Goal: Task Accomplishment & Management: Use online tool/utility

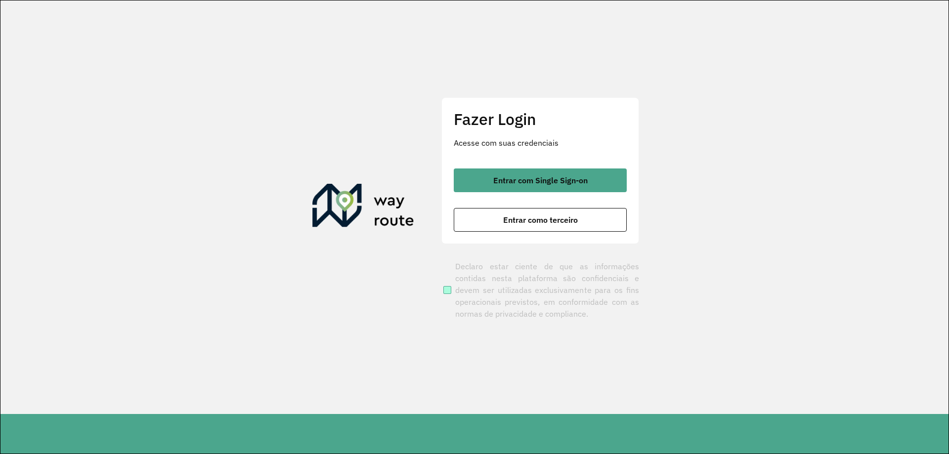
drag, startPoint x: 412, startPoint y: 161, endPoint x: 601, endPoint y: 309, distance: 240.4
click at [533, 251] on section "Fazer Login Acesse com suas credenciais Entrar com Single Sign-on Entrar como t…" at bounding box center [474, 207] width 948 height 414
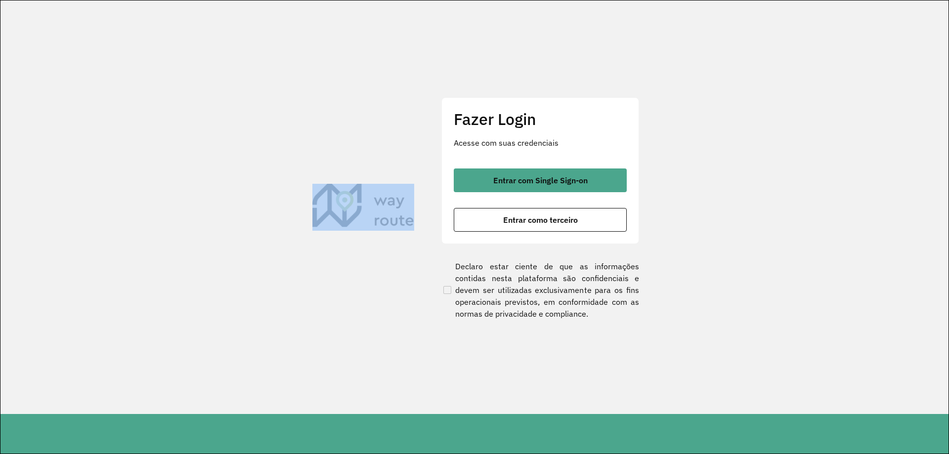
click at [356, 139] on section "Fazer Login Acesse com suas credenciais Entrar com Single Sign-on Entrar como t…" at bounding box center [474, 207] width 948 height 414
click at [523, 196] on div "Entrar com Single Sign-on Entrar como terceiro" at bounding box center [540, 199] width 173 height 63
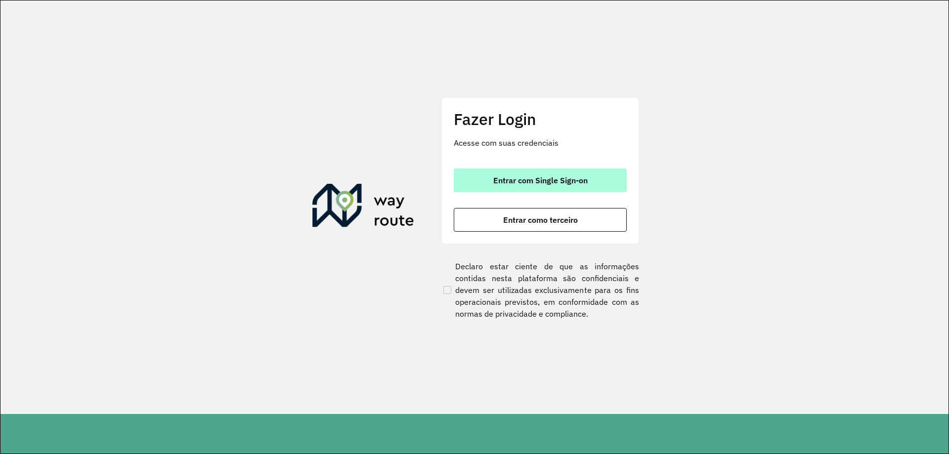
click at [529, 179] on span "Entrar com Single Sign-on" at bounding box center [540, 180] width 94 height 8
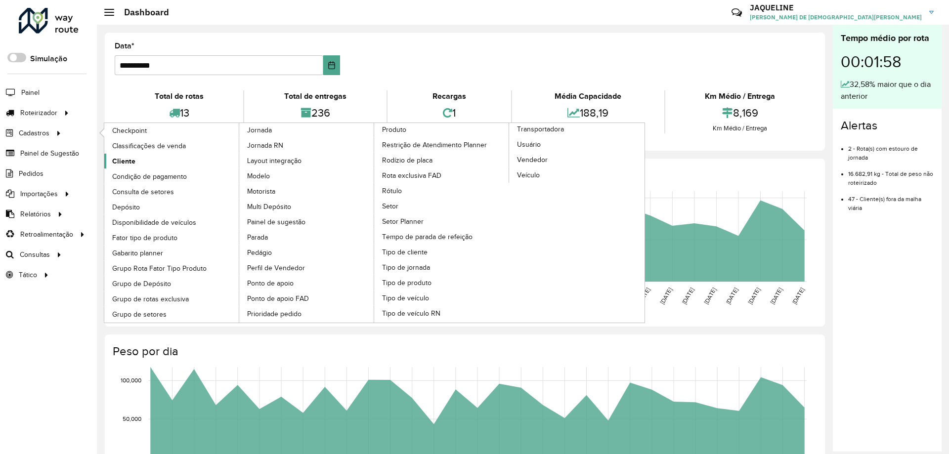
click at [127, 161] on span "Cliente" at bounding box center [123, 161] width 23 height 10
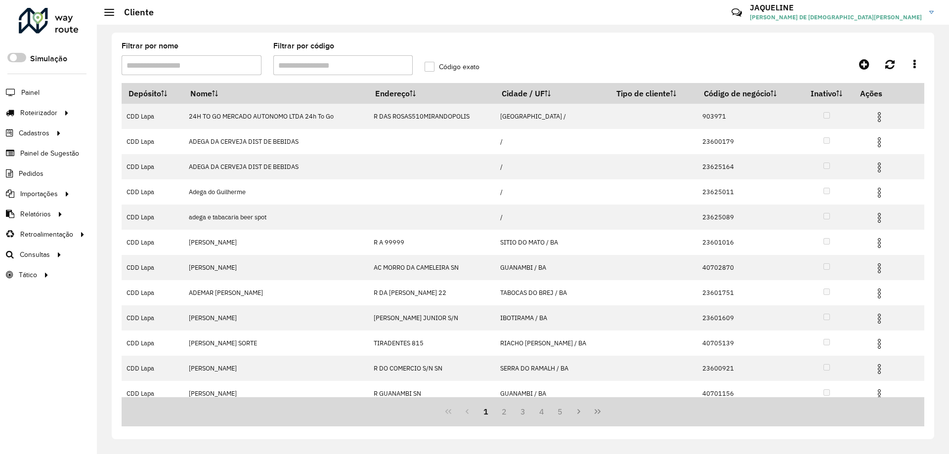
click at [321, 69] on input "Filtrar por código" at bounding box center [343, 65] width 140 height 20
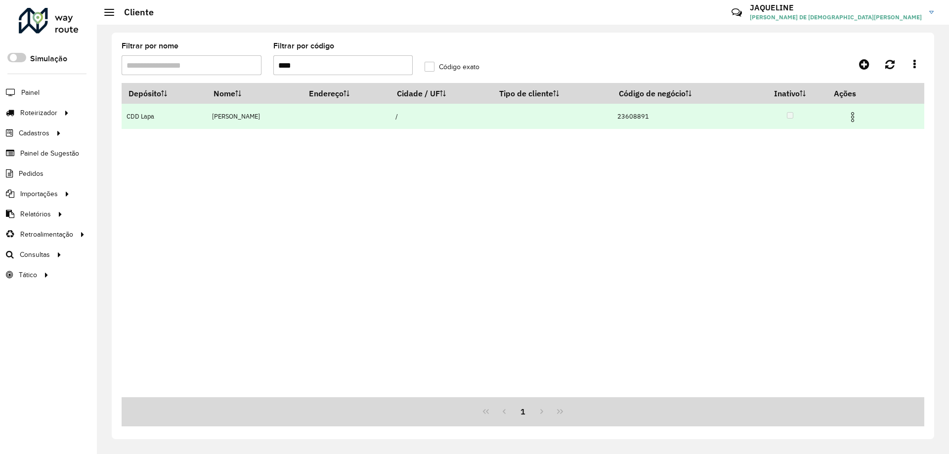
type input "****"
click at [657, 120] on td "23608891" at bounding box center [682, 116] width 141 height 25
click at [854, 115] on img at bounding box center [852, 117] width 12 height 12
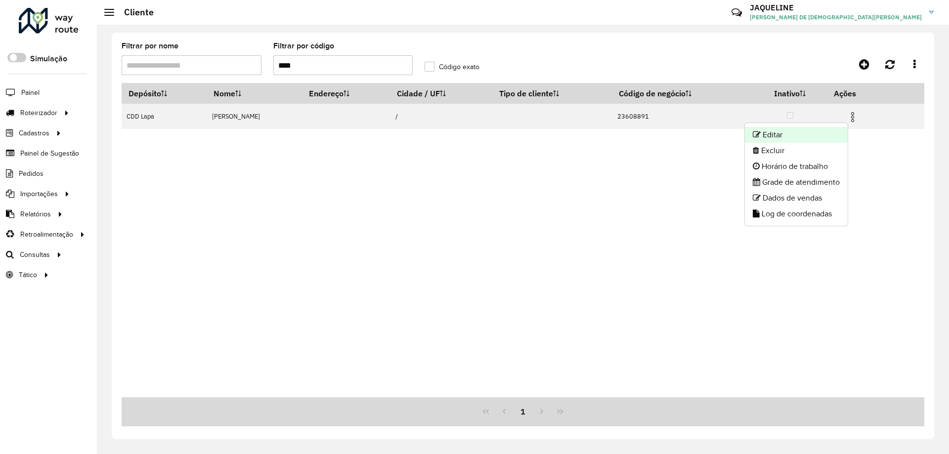
click at [769, 137] on li "Editar" at bounding box center [796, 135] width 103 height 16
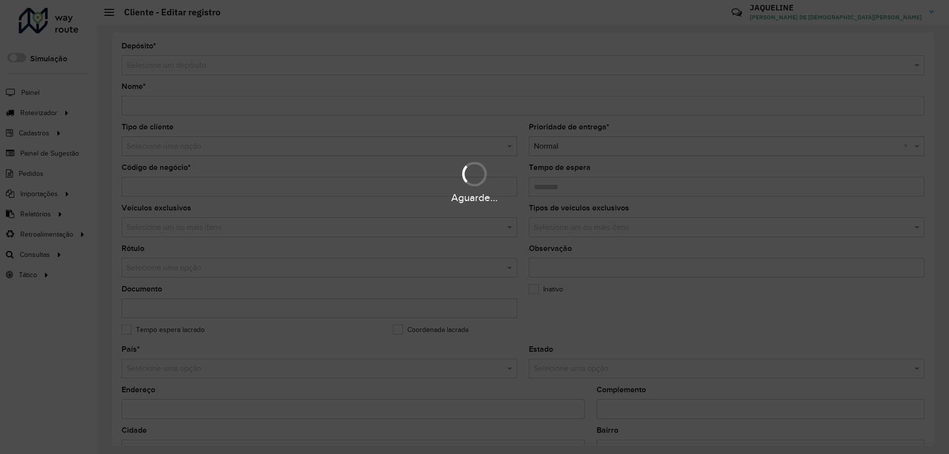
type input "**********"
type input "********"
type input "**********"
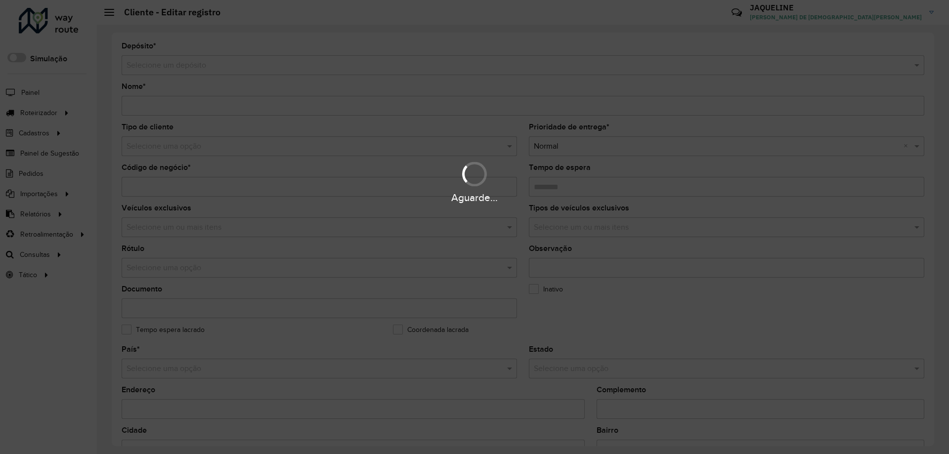
type input "**********"
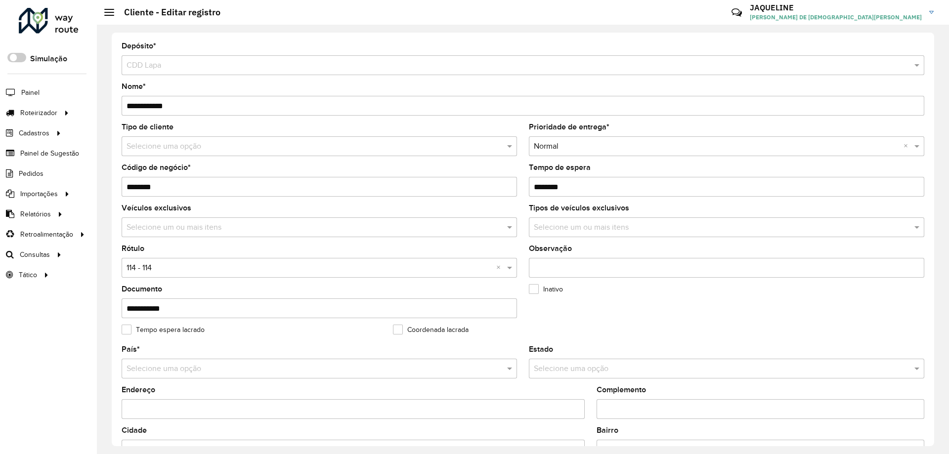
scroll to position [281, 0]
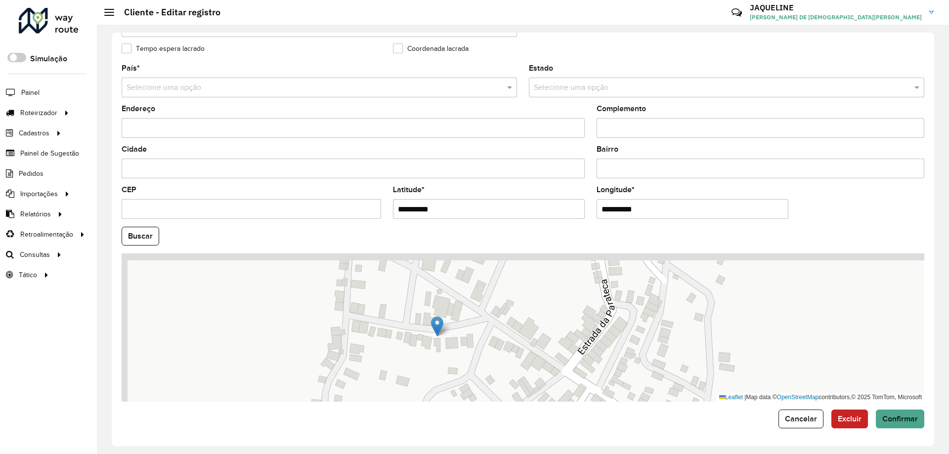
drag, startPoint x: 462, startPoint y: 293, endPoint x: 503, endPoint y: 327, distance: 53.7
click at [503, 327] on div "Leaflet | Map data © OpenStreetMap contributors,© 2025 TomTom, Microsoft" at bounding box center [523, 327] width 802 height 148
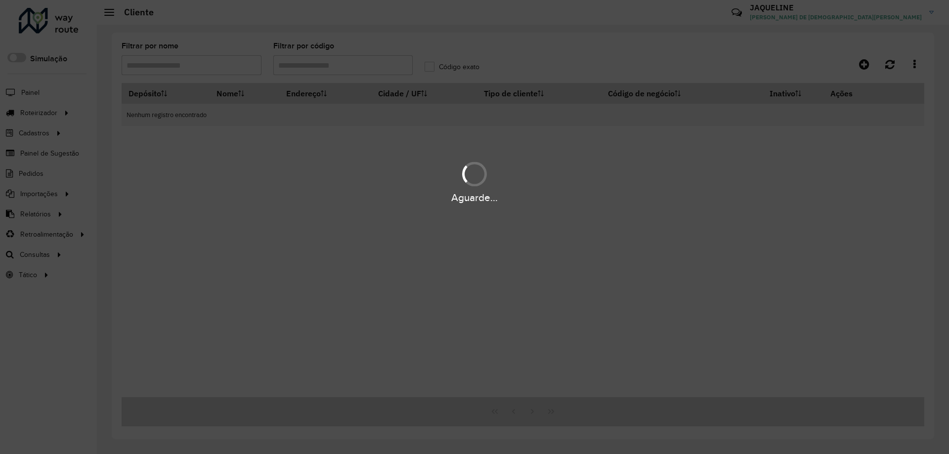
type input "****"
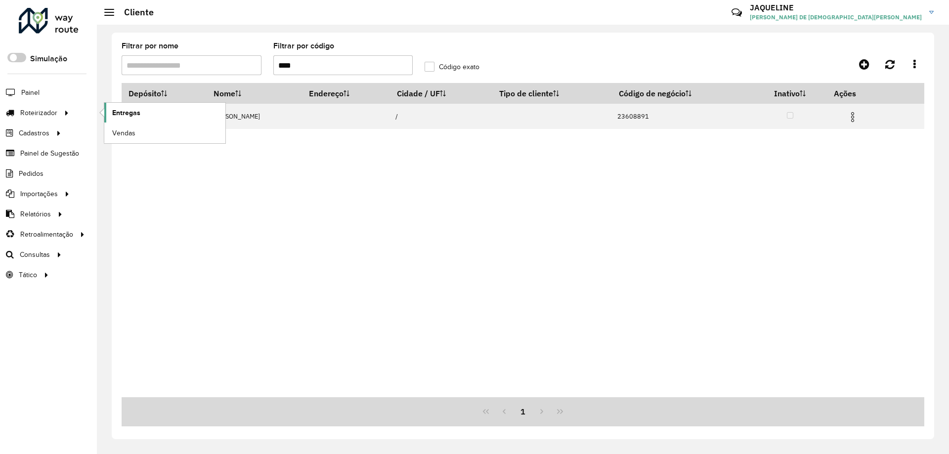
click at [162, 117] on link "Entregas" at bounding box center [164, 113] width 121 height 20
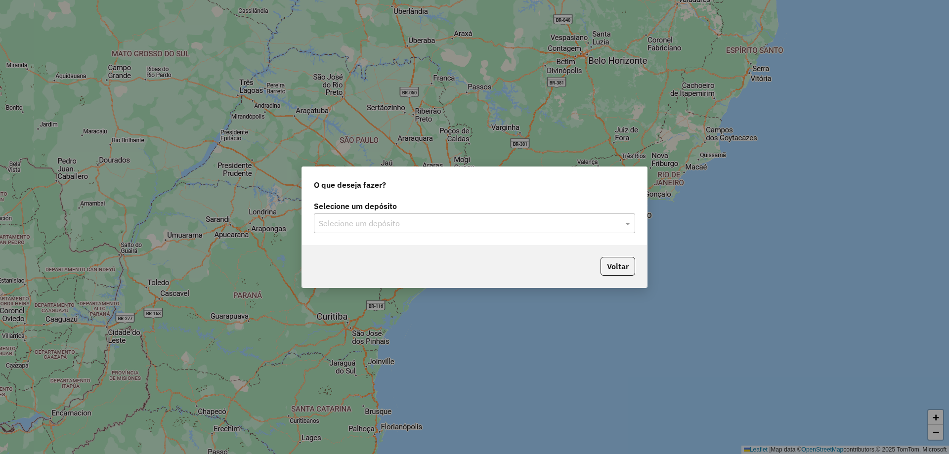
click at [386, 213] on div "Selecione um depósito" at bounding box center [474, 223] width 321 height 20
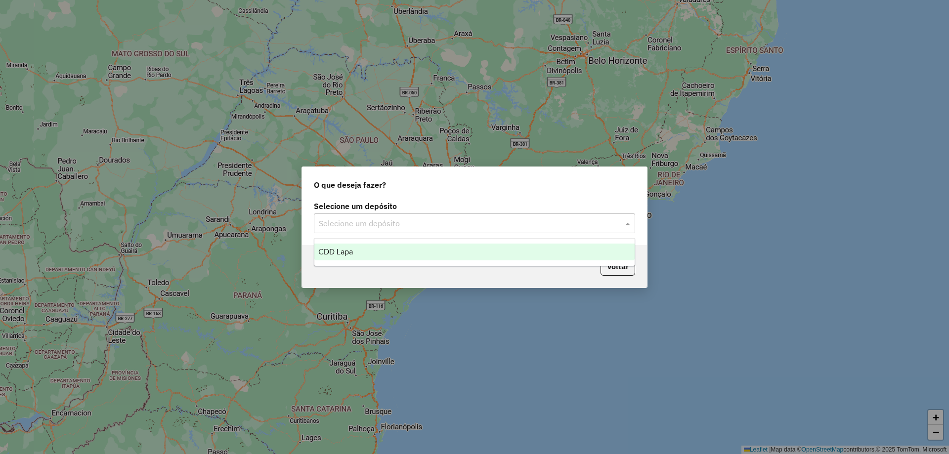
click at [381, 260] on div "CDD Lapa" at bounding box center [474, 252] width 320 height 17
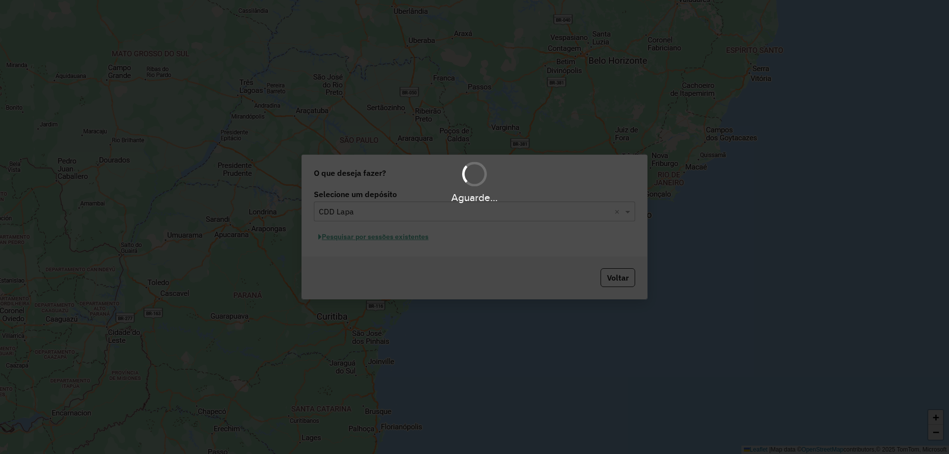
click at [387, 238] on div "Aguarde..." at bounding box center [474, 227] width 949 height 454
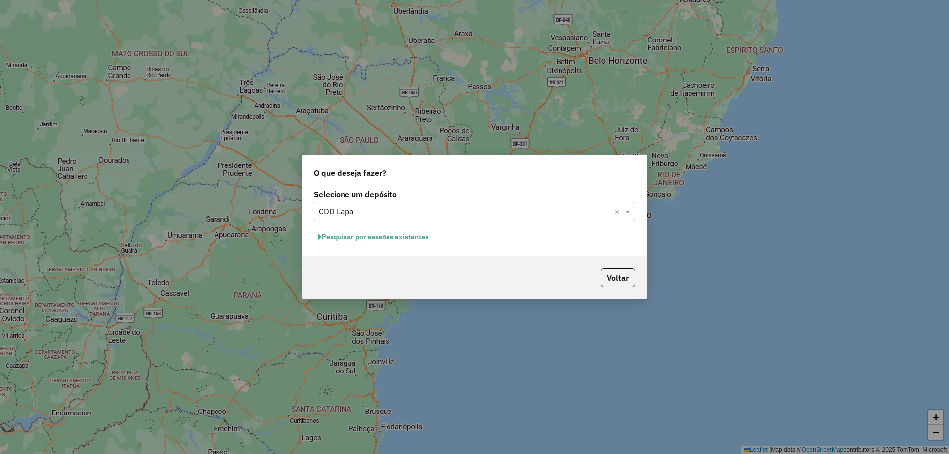
click at [394, 242] on button "Pesquisar por sessões existentes" at bounding box center [373, 236] width 119 height 15
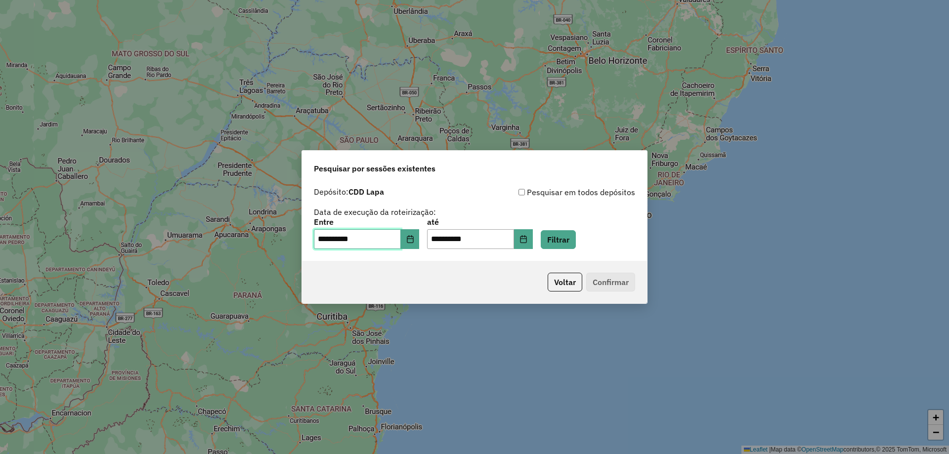
click at [394, 236] on input "**********" at bounding box center [357, 239] width 87 height 20
click at [564, 241] on button "Filtrar" at bounding box center [558, 239] width 35 height 19
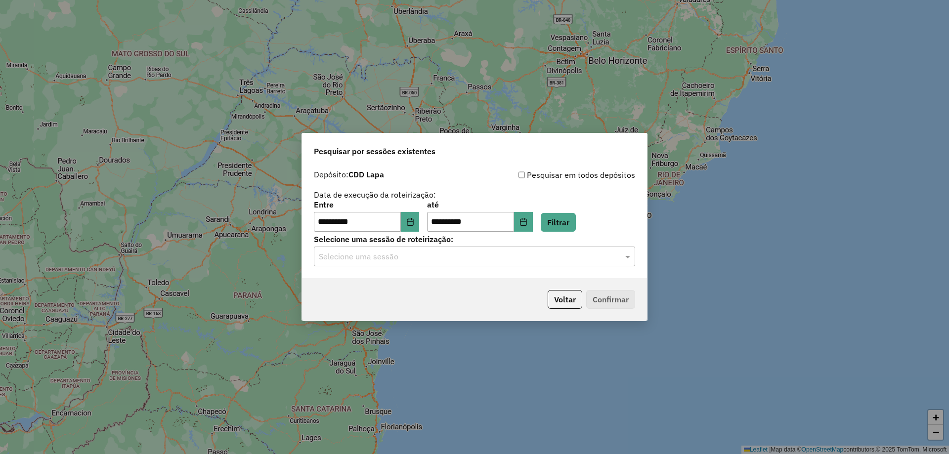
click at [403, 251] on input "text" at bounding box center [465, 257] width 292 height 12
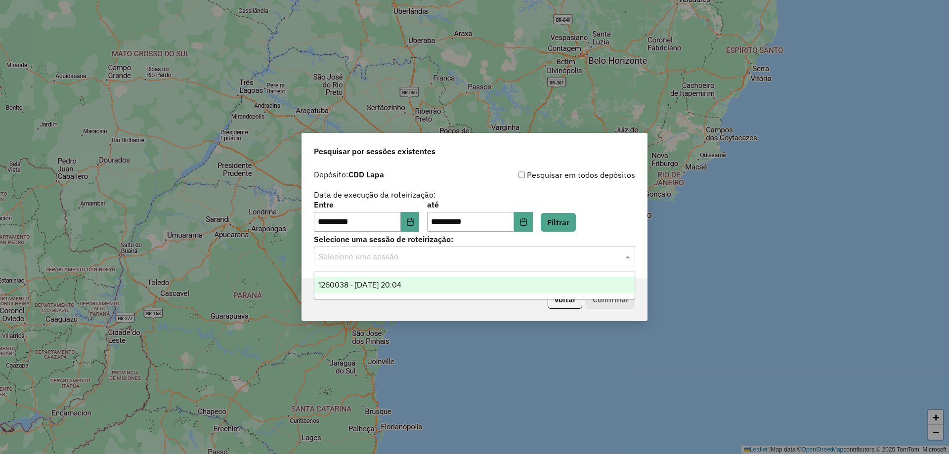
click at [393, 287] on span "1260038 - 05/09/2025 20:04" at bounding box center [359, 285] width 83 height 8
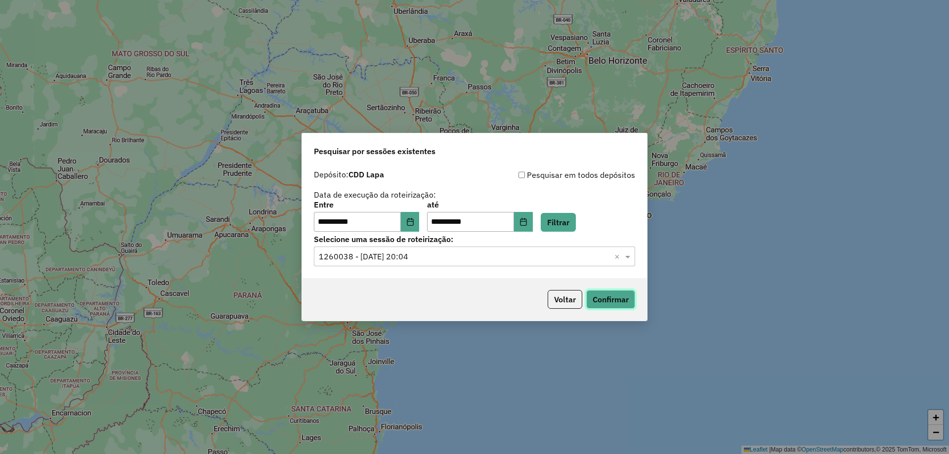
click at [591, 302] on button "Confirmar" at bounding box center [610, 299] width 49 height 19
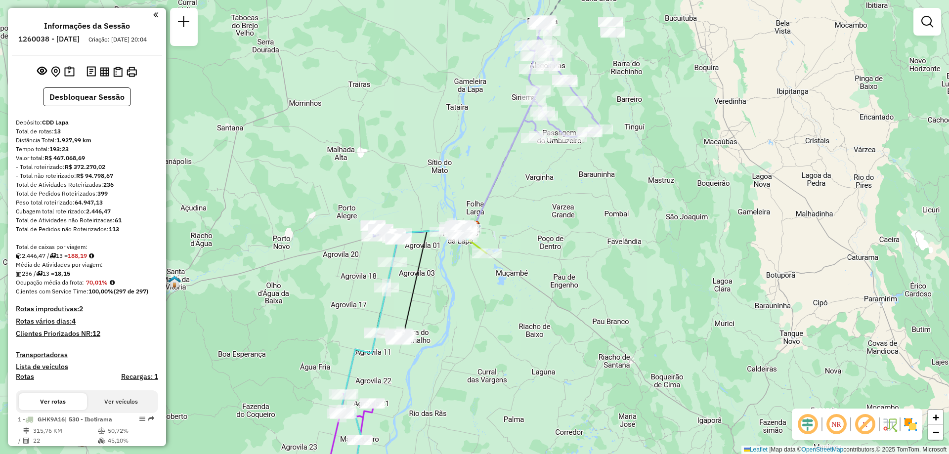
click at [841, 425] on em at bounding box center [836, 425] width 24 height 24
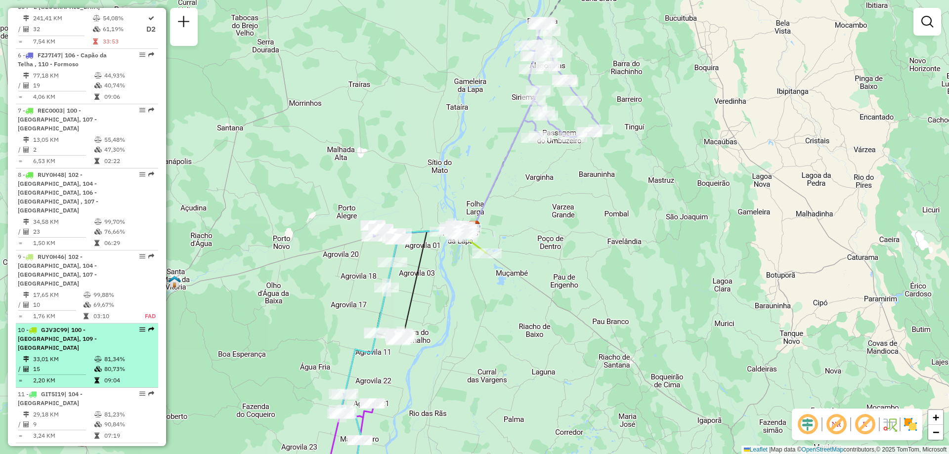
scroll to position [741, 0]
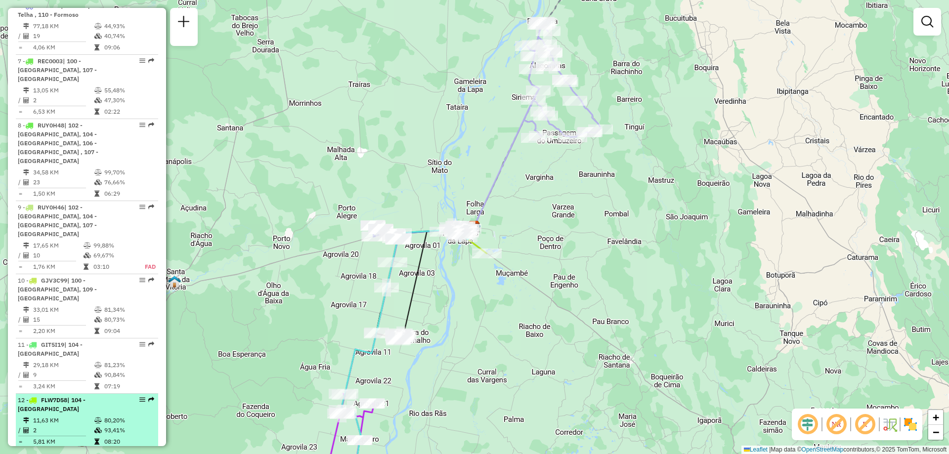
drag, startPoint x: 59, startPoint y: 339, endPoint x: 131, endPoint y: 363, distance: 75.5
click at [131, 416] on table "11,63 KM 80,20% / 2 93,41% = 5,81 KM 08:20" at bounding box center [87, 431] width 138 height 31
select select "**********"
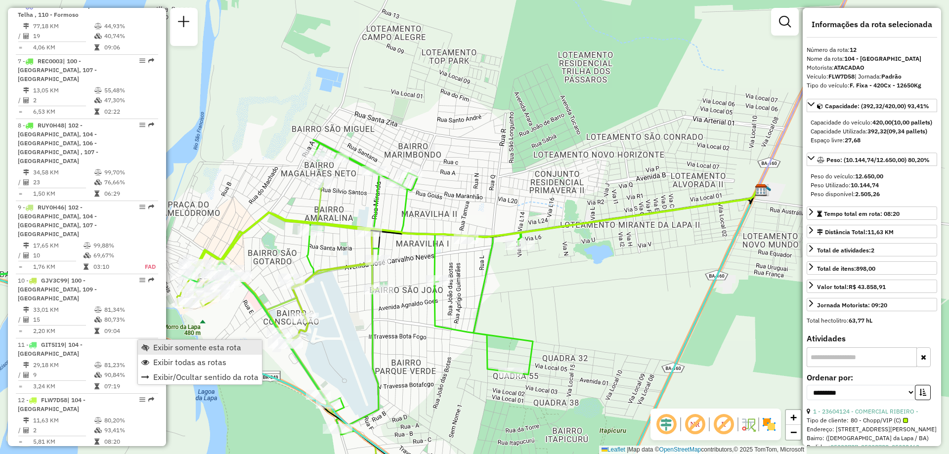
click at [167, 346] on span "Exibir somente esta rota" at bounding box center [197, 347] width 88 height 8
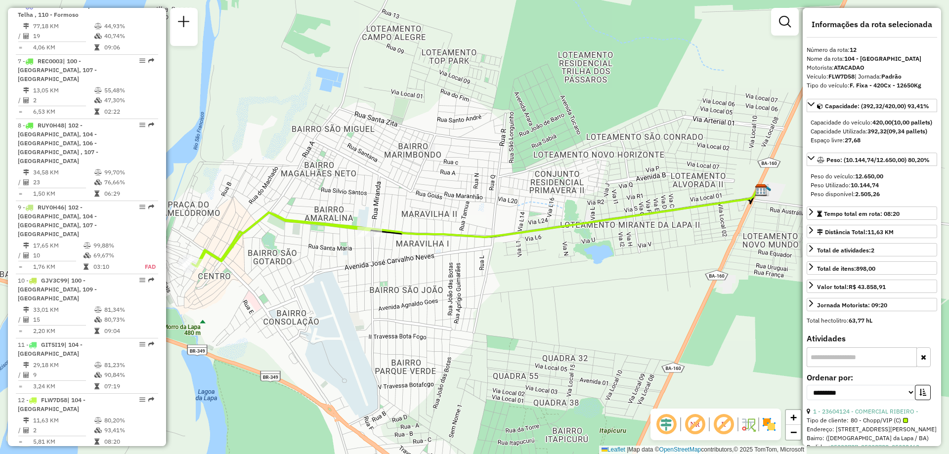
click at [593, 318] on div "Janela de atendimento Grade de atendimento Capacidade Transportadoras Veículos …" at bounding box center [474, 227] width 949 height 454
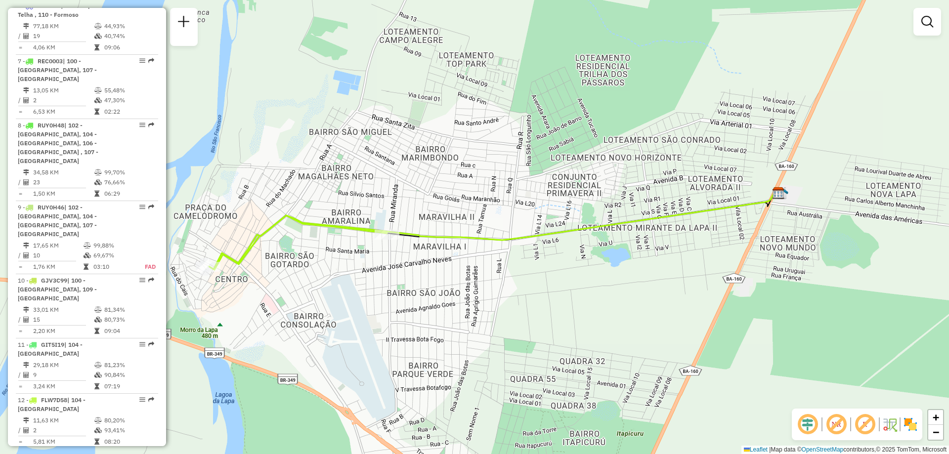
drag, startPoint x: 400, startPoint y: 312, endPoint x: 422, endPoint y: 317, distance: 23.2
click at [418, 316] on div "Janela de atendimento Grade de atendimento Capacidade Transportadoras Veículos …" at bounding box center [474, 227] width 949 height 454
click at [424, 317] on div "Janela de atendimento Grade de atendimento Capacidade Transportadoras Veículos …" at bounding box center [474, 227] width 949 height 454
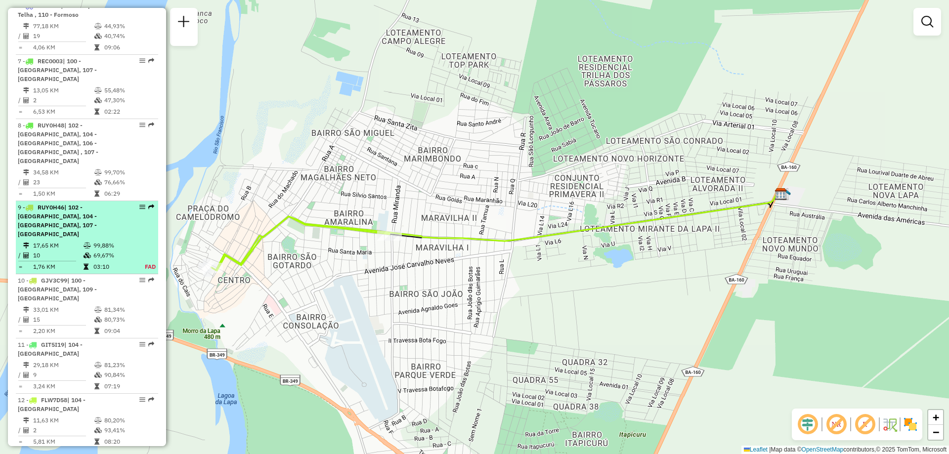
click at [101, 241] on td "99,88%" at bounding box center [113, 246] width 41 height 10
select select "**********"
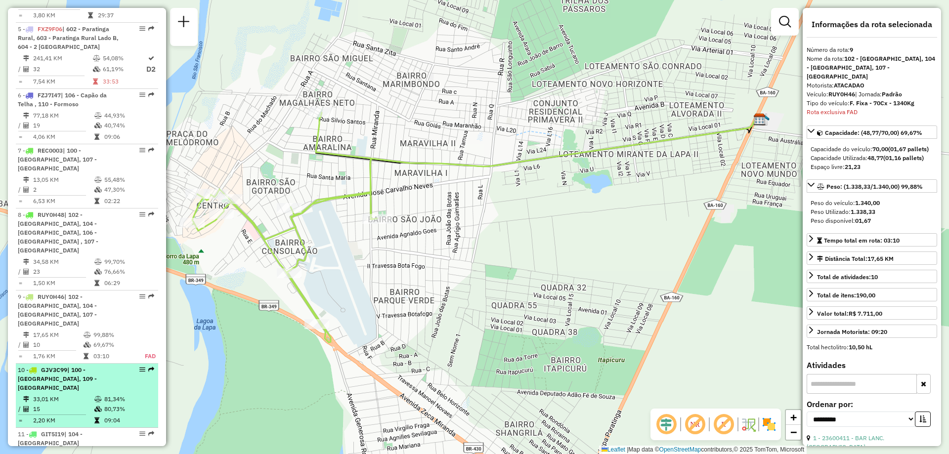
scroll to position [602, 0]
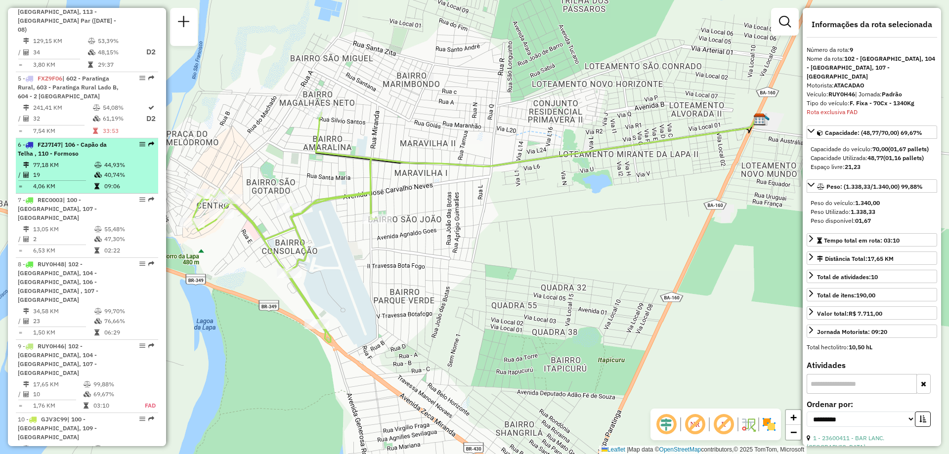
click at [66, 160] on td "77,18 KM" at bounding box center [63, 165] width 61 height 10
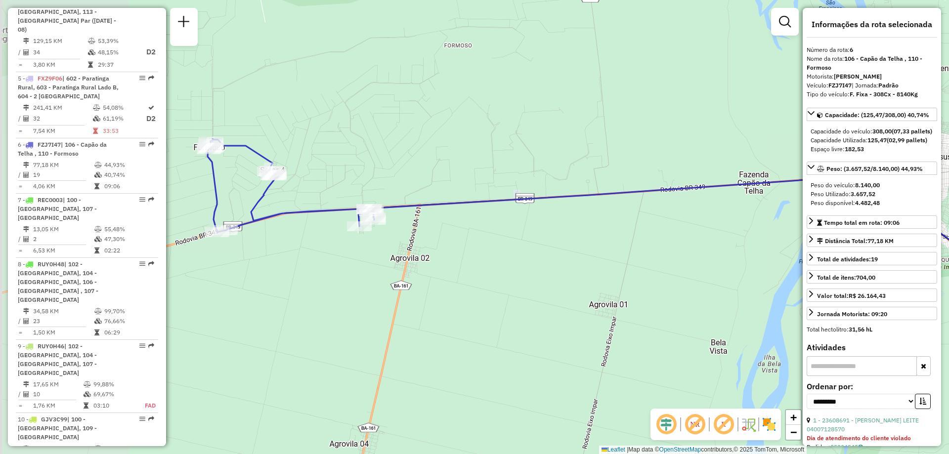
drag, startPoint x: 348, startPoint y: 139, endPoint x: 493, endPoint y: 113, distance: 146.7
click at [489, 111] on div "Janela de atendimento Grade de atendimento Capacidade Transportadoras Veículos …" at bounding box center [474, 227] width 949 height 454
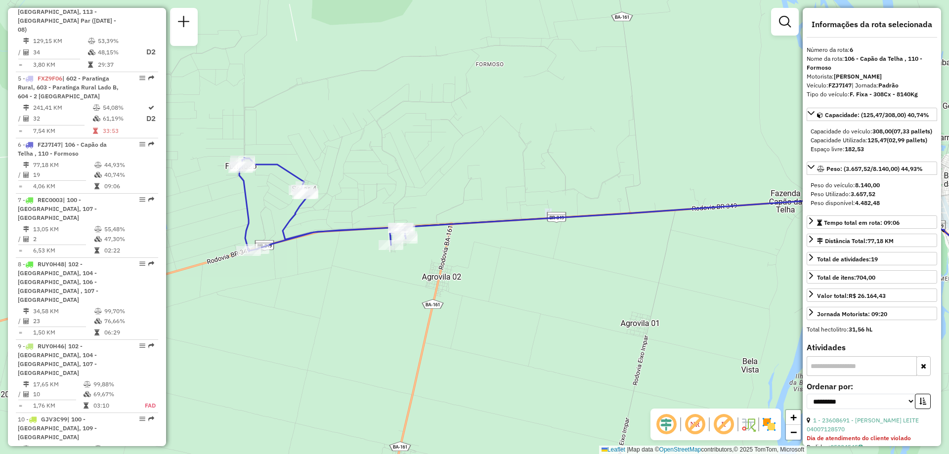
drag, startPoint x: 326, startPoint y: 134, endPoint x: 353, endPoint y: 153, distance: 32.8
click at [353, 153] on div "Janela de atendimento Grade de atendimento Capacidade Transportadoras Veículos …" at bounding box center [474, 227] width 949 height 454
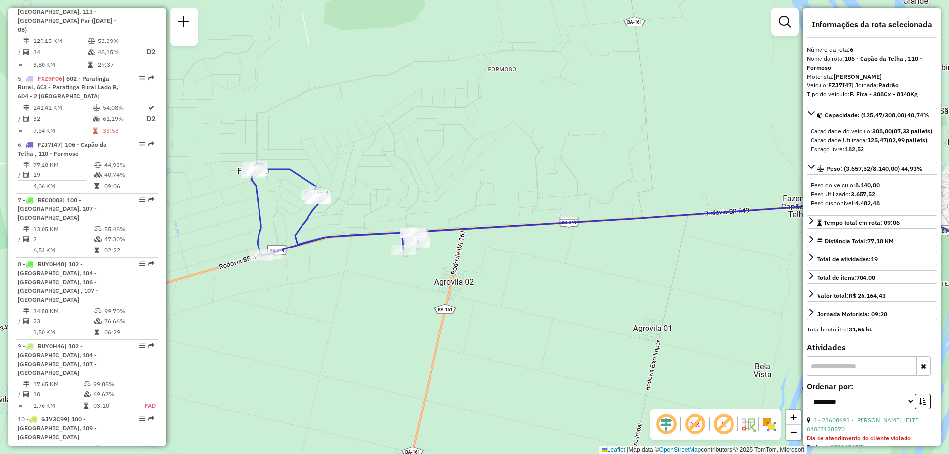
drag, startPoint x: 324, startPoint y: 266, endPoint x: 333, endPoint y: 270, distance: 10.2
click at [333, 270] on div "Janela de atendimento Grade de atendimento Capacidade Transportadoras Veículos …" at bounding box center [474, 227] width 949 height 454
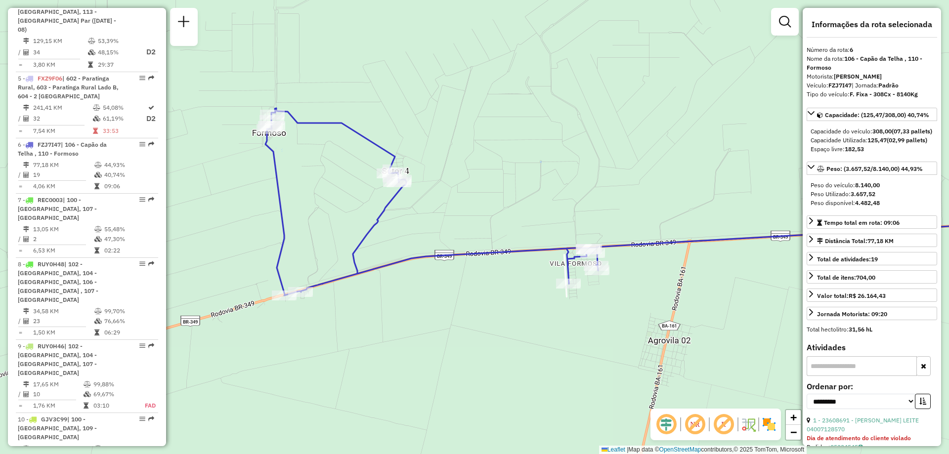
drag, startPoint x: 339, startPoint y: 268, endPoint x: 438, endPoint y: 314, distance: 109.0
click at [438, 314] on div "Janela de atendimento Grade de atendimento Capacidade Transportadoras Veículos …" at bounding box center [474, 227] width 949 height 454
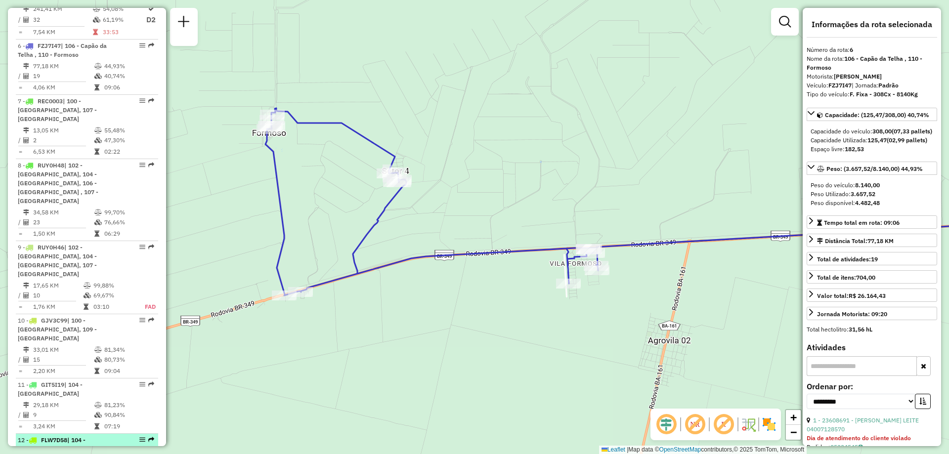
scroll to position [751, 0]
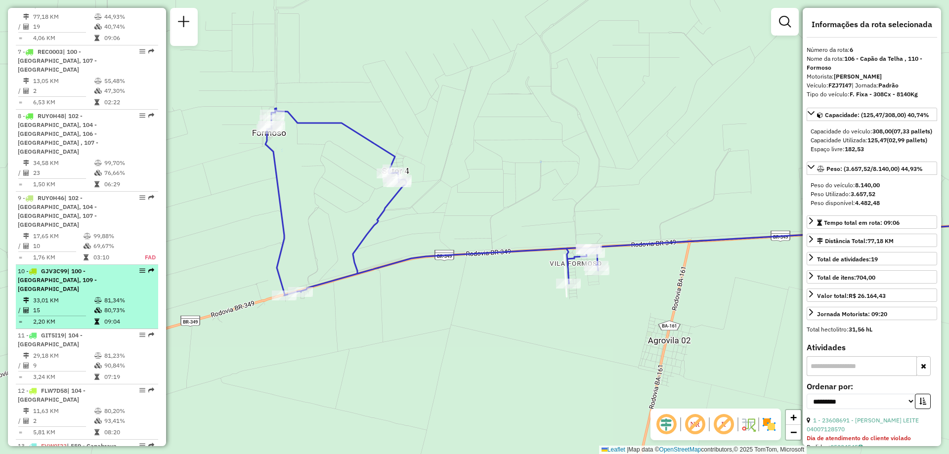
click at [84, 295] on td "33,01 KM" at bounding box center [63, 300] width 61 height 10
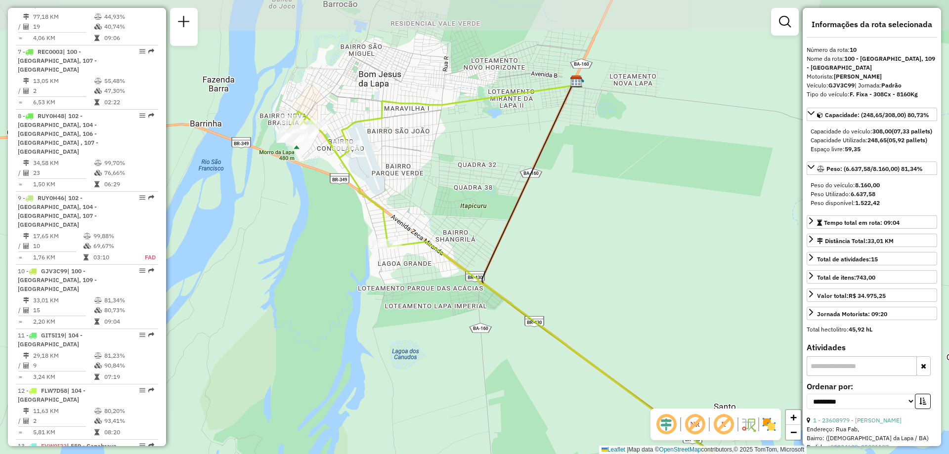
drag, startPoint x: 345, startPoint y: 274, endPoint x: 404, endPoint y: 339, distance: 87.8
click at [404, 339] on div "Janela de atendimento Grade de atendimento Capacidade Transportadoras Veículos …" at bounding box center [474, 227] width 949 height 454
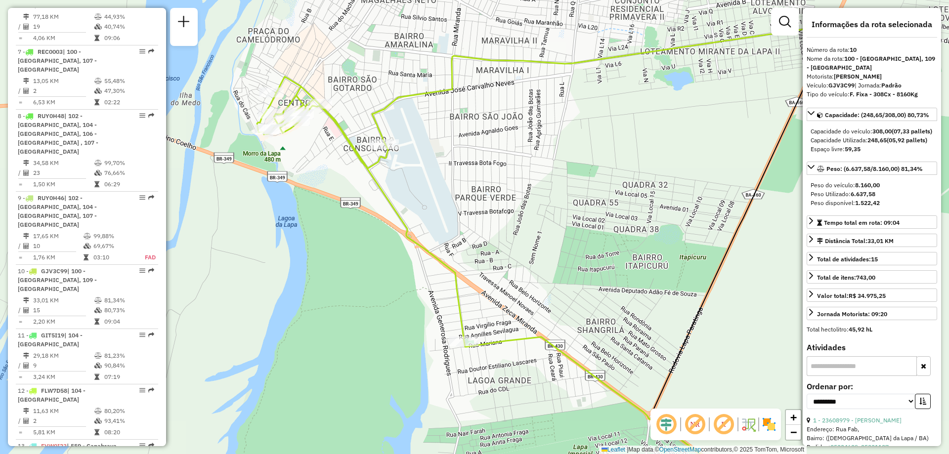
drag, startPoint x: 394, startPoint y: 170, endPoint x: 472, endPoint y: 191, distance: 81.3
click at [472, 191] on div "Janela de atendimento Grade de atendimento Capacidade Transportadoras Veículos …" at bounding box center [474, 227] width 949 height 454
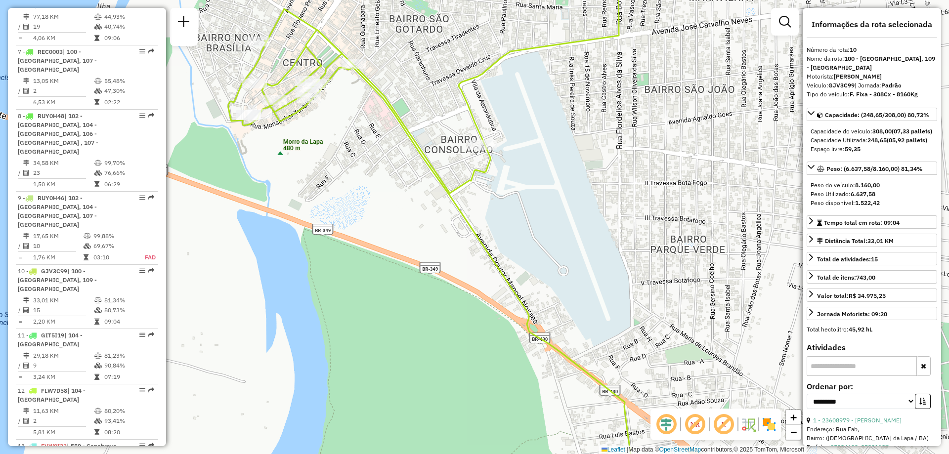
drag, startPoint x: 307, startPoint y: 150, endPoint x: 335, endPoint y: 166, distance: 31.6
click at [335, 166] on div "Janela de atendimento Grade de atendimento Capacidade Transportadoras Veículos …" at bounding box center [474, 227] width 949 height 454
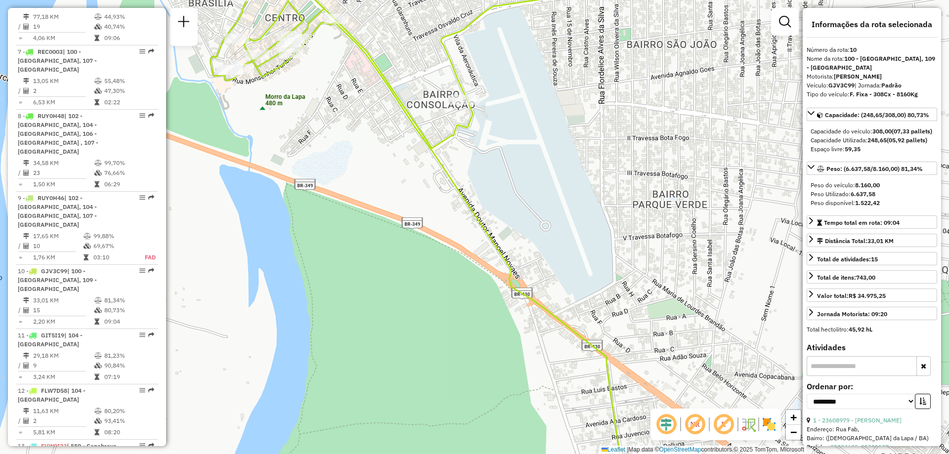
drag, startPoint x: 390, startPoint y: 318, endPoint x: 372, endPoint y: 273, distance: 48.5
click at [372, 273] on div "Janela de atendimento Grade de atendimento Capacidade Transportadoras Veículos …" at bounding box center [474, 227] width 949 height 454
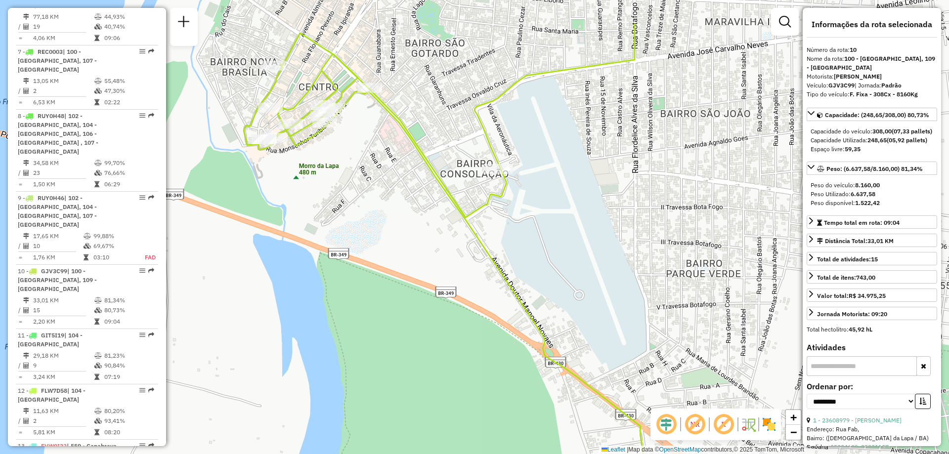
drag, startPoint x: 344, startPoint y: 201, endPoint x: 378, endPoint y: 270, distance: 77.1
click at [378, 270] on div "Janela de atendimento Grade de atendimento Capacidade Transportadoras Veículos …" at bounding box center [474, 227] width 949 height 454
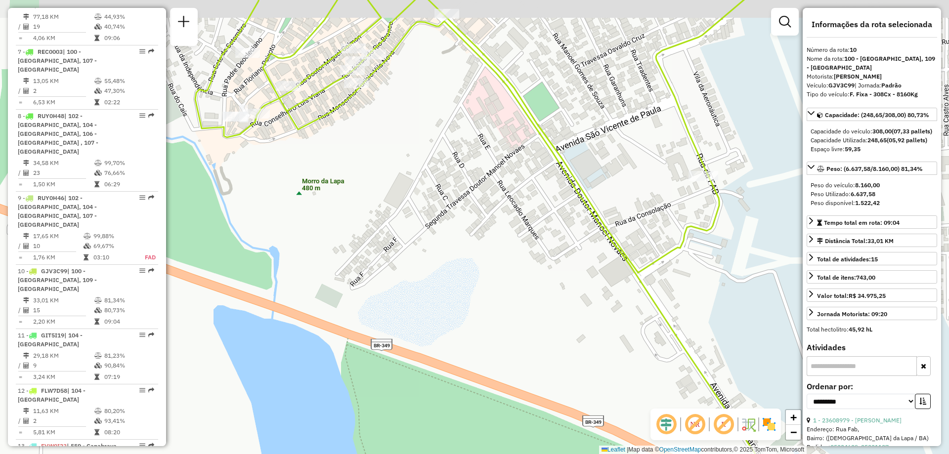
drag, startPoint x: 335, startPoint y: 194, endPoint x: 417, endPoint y: 255, distance: 102.4
click at [417, 255] on div "Janela de atendimento Grade de atendimento Capacidade Transportadoras Veículos …" at bounding box center [474, 227] width 949 height 454
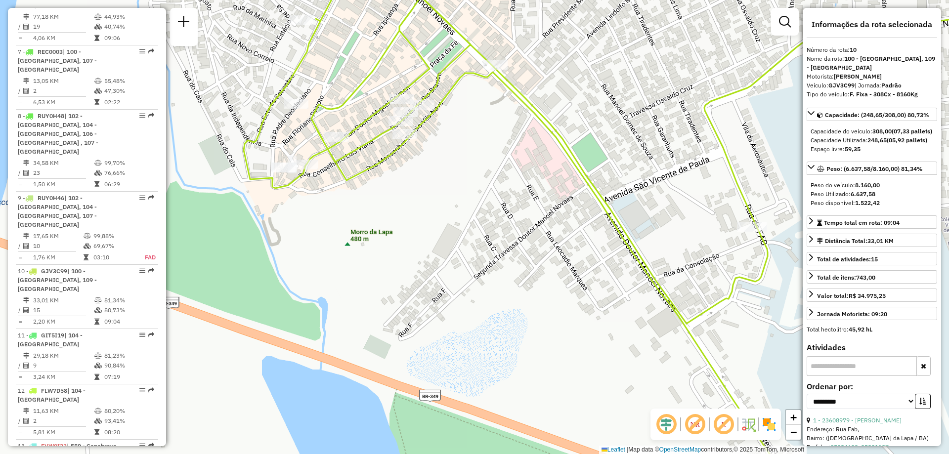
drag, startPoint x: 328, startPoint y: 155, endPoint x: 341, endPoint y: 181, distance: 29.2
click at [341, 181] on icon at bounding box center [533, 258] width 578 height 545
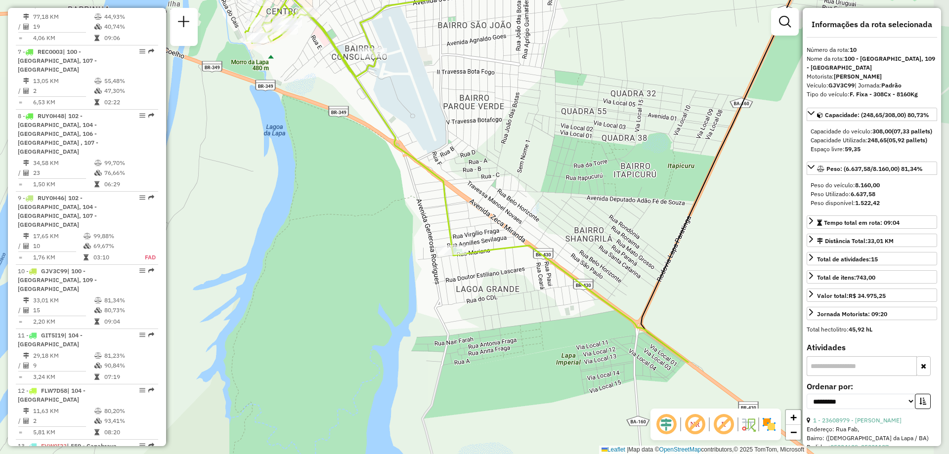
drag, startPoint x: 360, startPoint y: 283, endPoint x: 285, endPoint y: 137, distance: 164.4
click at [285, 137] on div "Janela de atendimento Grade de atendimento Capacidade Transportadoras Veículos …" at bounding box center [474, 227] width 949 height 454
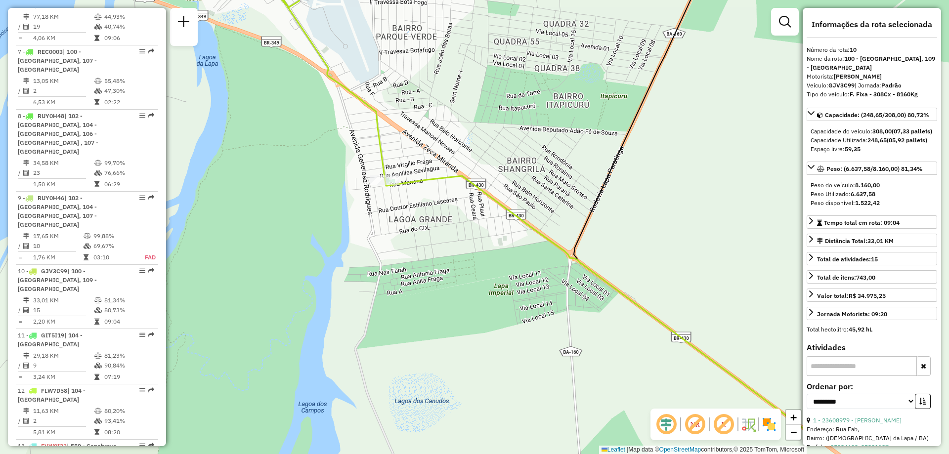
drag, startPoint x: 398, startPoint y: 231, endPoint x: 335, endPoint y: 170, distance: 87.4
click at [335, 170] on div "Janela de atendimento Grade de atendimento Capacidade Transportadoras Veículos …" at bounding box center [474, 227] width 949 height 454
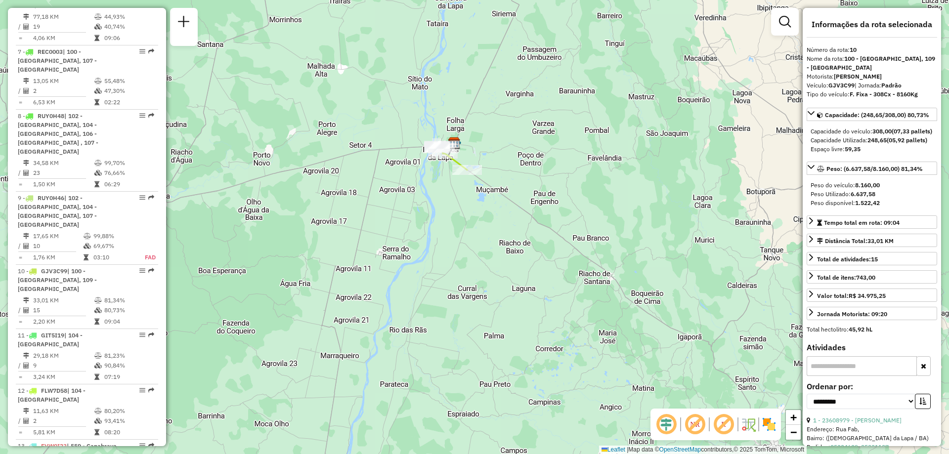
drag, startPoint x: 622, startPoint y: 298, endPoint x: 451, endPoint y: 217, distance: 189.4
click at [451, 217] on div "Janela de atendimento Grade de atendimento Capacidade Transportadoras Veículos …" at bounding box center [474, 227] width 949 height 454
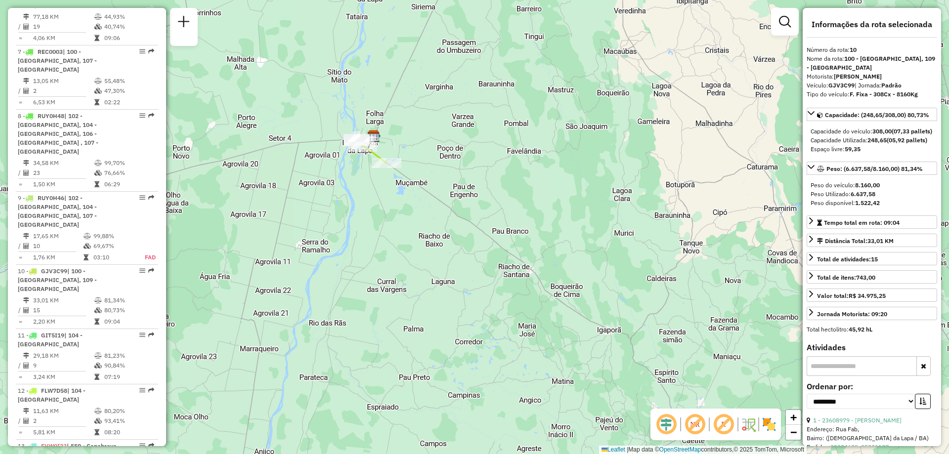
drag, startPoint x: 716, startPoint y: 273, endPoint x: 636, endPoint y: 266, distance: 80.8
click at [636, 266] on div "Janela de atendimento Grade de atendimento Capacidade Transportadoras Veículos …" at bounding box center [474, 227] width 949 height 454
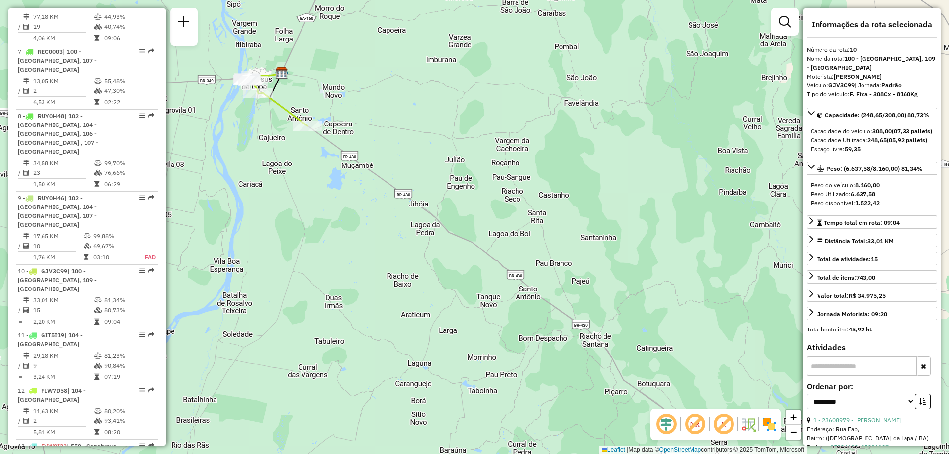
drag, startPoint x: 322, startPoint y: 97, endPoint x: 364, endPoint y: 133, distance: 55.7
click at [364, 133] on div "Janela de atendimento Grade de atendimento Capacidade Transportadoras Veículos …" at bounding box center [474, 227] width 949 height 454
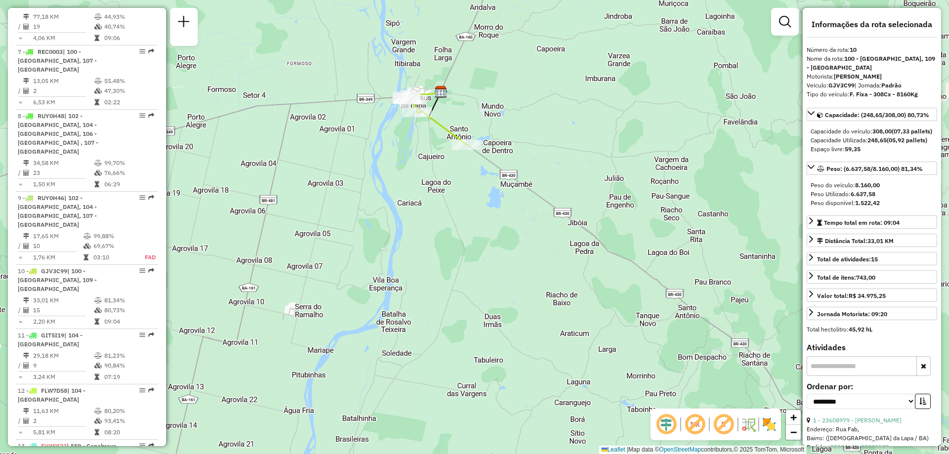
drag, startPoint x: 651, startPoint y: 215, endPoint x: 535, endPoint y: 174, distance: 122.8
click at [651, 229] on div "Janela de atendimento Grade de atendimento Capacidade Transportadoras Veículos …" at bounding box center [474, 227] width 949 height 454
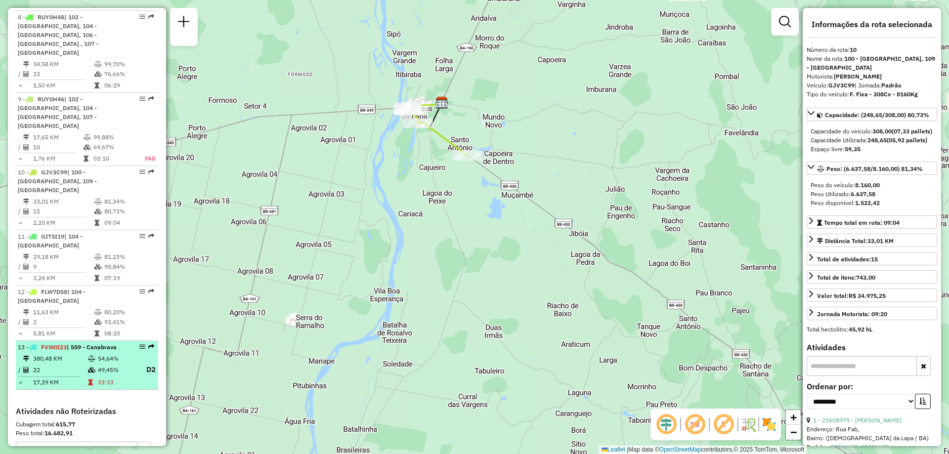
scroll to position [800, 0]
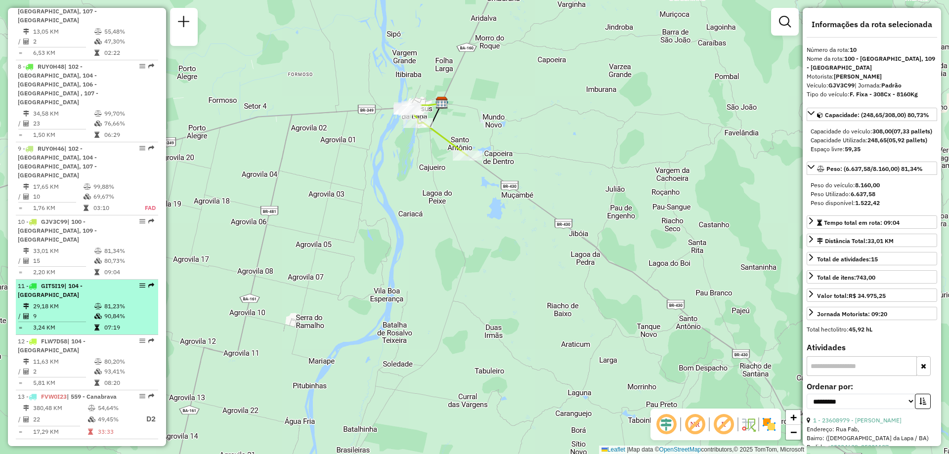
click at [77, 311] on td "9" at bounding box center [63, 316] width 61 height 10
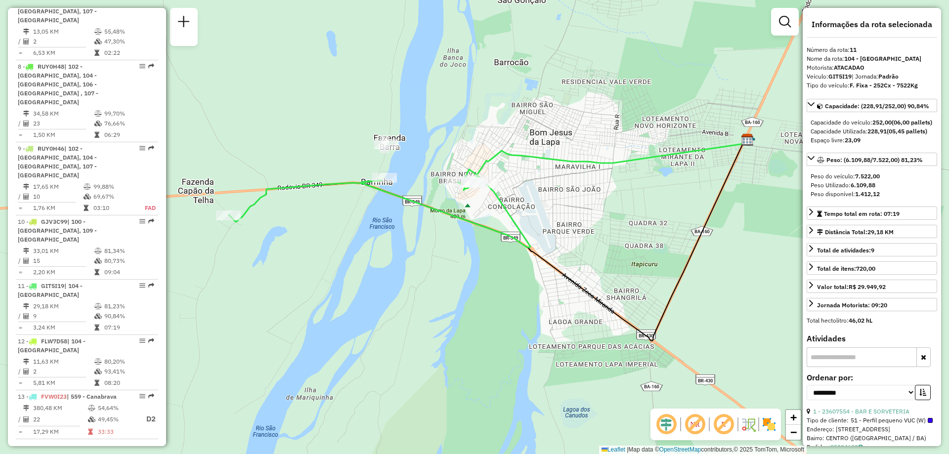
drag, startPoint x: 575, startPoint y: 296, endPoint x: 588, endPoint y: 310, distance: 18.5
click at [588, 310] on div "Janela de atendimento Grade de atendimento Capacidade Transportadoras Veículos …" at bounding box center [474, 227] width 949 height 454
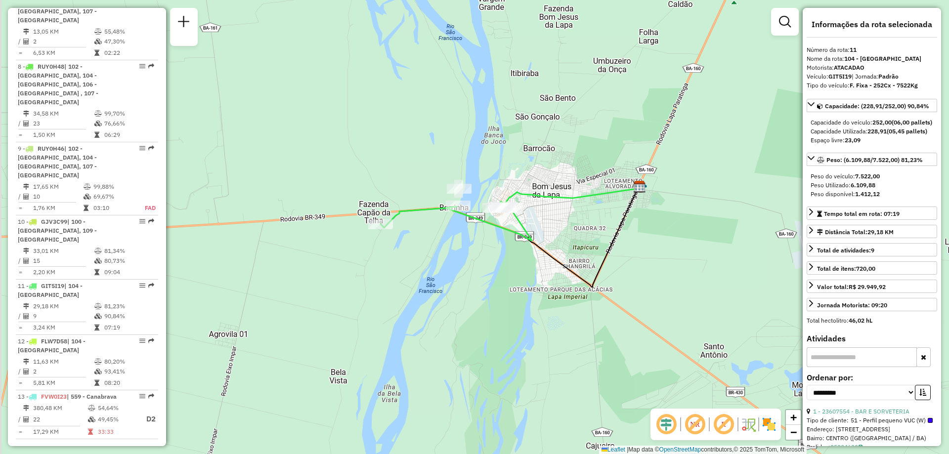
drag, startPoint x: 281, startPoint y: 240, endPoint x: 381, endPoint y: 262, distance: 102.7
click at [381, 262] on div "Janela de atendimento Grade de atendimento Capacidade Transportadoras Veículos …" at bounding box center [474, 227] width 949 height 454
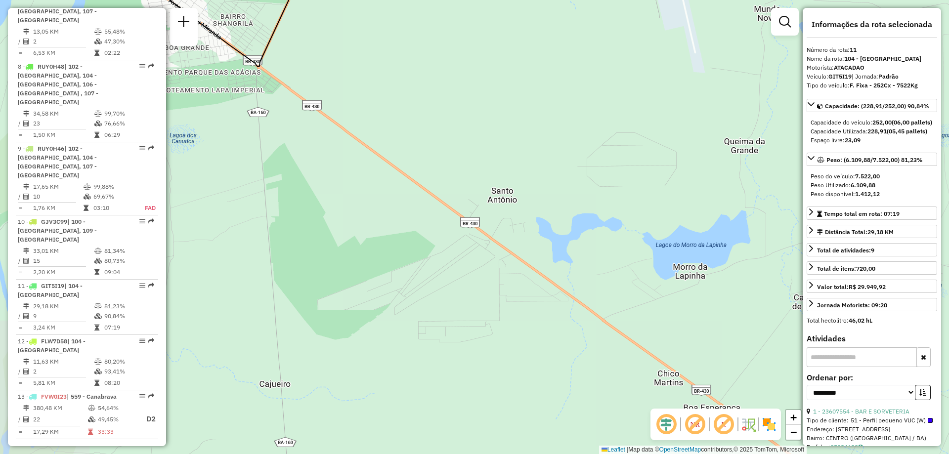
drag, startPoint x: 317, startPoint y: 260, endPoint x: 434, endPoint y: 282, distance: 119.5
click at [434, 282] on div "Janela de atendimento Grade de atendimento Capacidade Transportadoras Veículos …" at bounding box center [474, 227] width 949 height 454
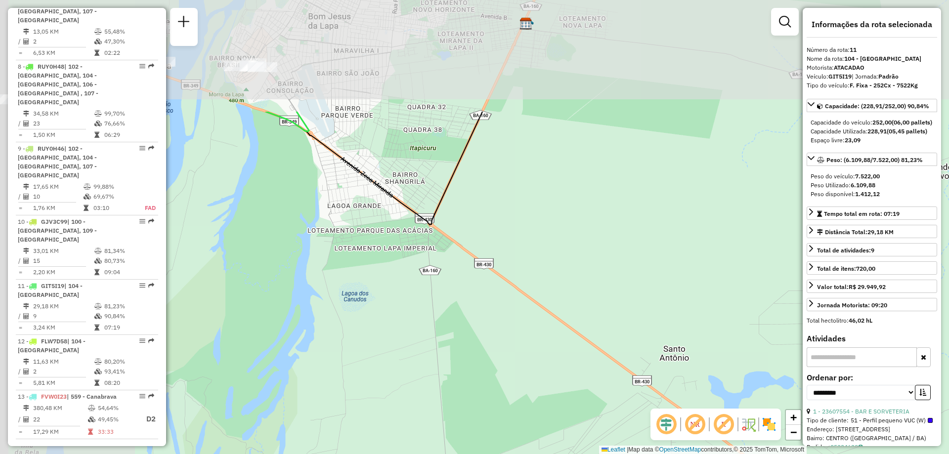
drag, startPoint x: 253, startPoint y: 265, endPoint x: 386, endPoint y: 389, distance: 181.8
click at [386, 389] on div "Janela de atendimento Grade de atendimento Capacidade Transportadoras Veículos …" at bounding box center [474, 227] width 949 height 454
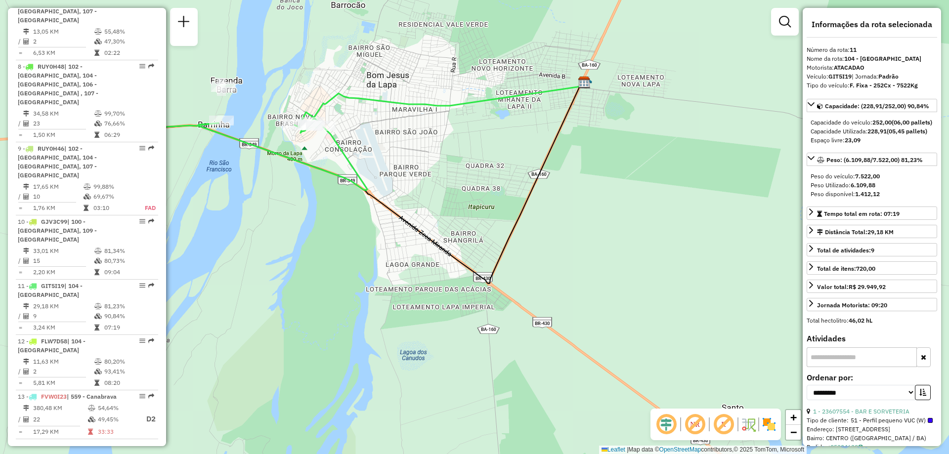
drag, startPoint x: 333, startPoint y: 244, endPoint x: 403, endPoint y: 320, distance: 103.1
click at [403, 320] on div "Janela de atendimento Grade de atendimento Capacidade Transportadoras Veículos …" at bounding box center [474, 227] width 949 height 454
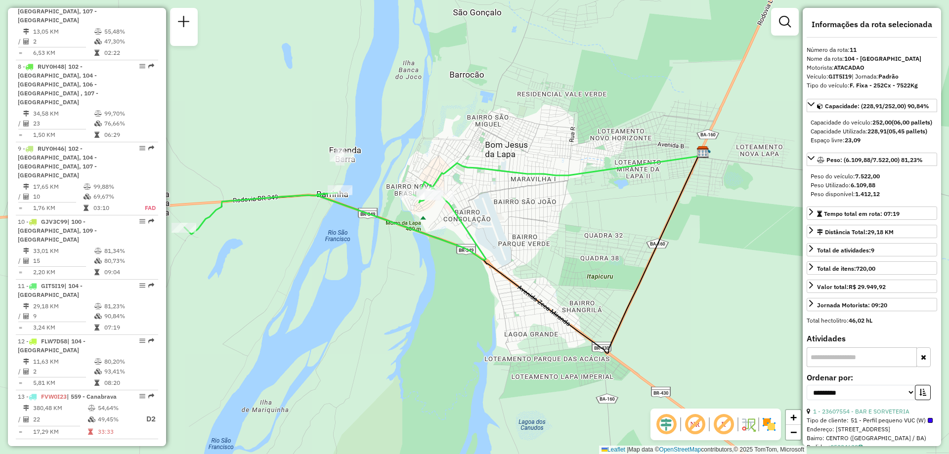
drag, startPoint x: 290, startPoint y: 283, endPoint x: 394, endPoint y: 336, distance: 116.7
click at [394, 336] on div "Janela de atendimento Grade de atendimento Capacidade Transportadoras Veículos …" at bounding box center [474, 227] width 949 height 454
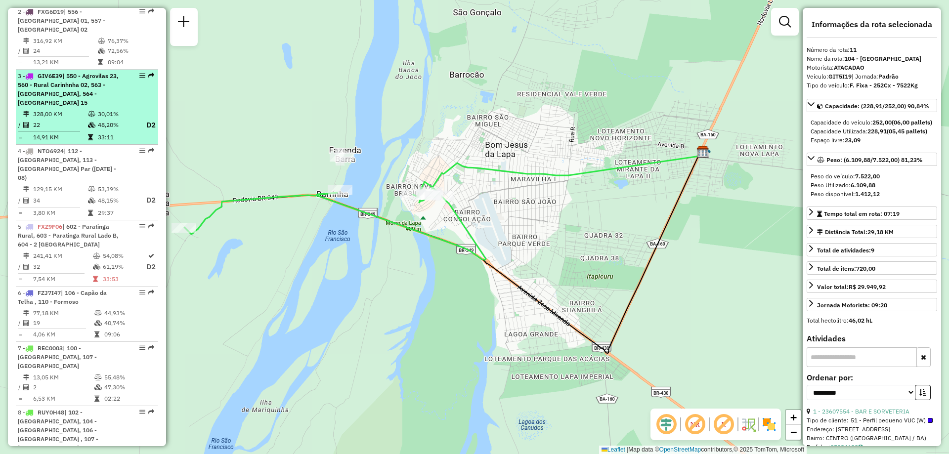
scroll to position [207, 0]
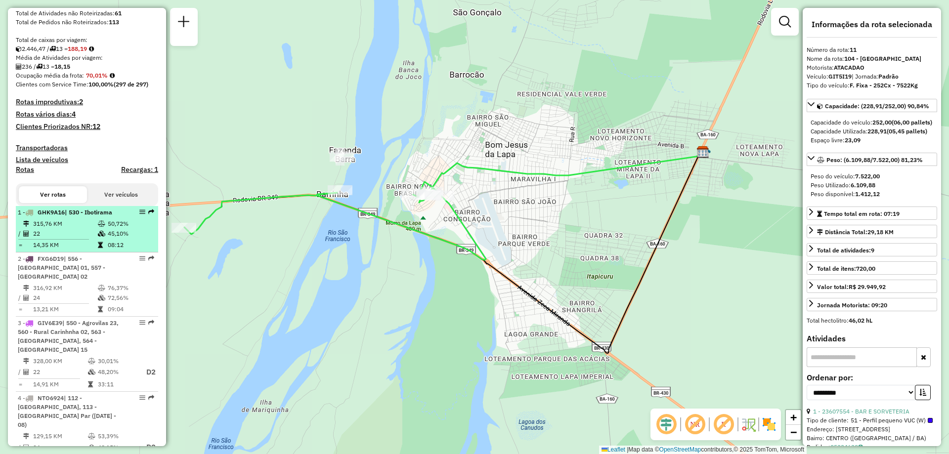
click at [70, 239] on td "22" at bounding box center [65, 234] width 65 height 10
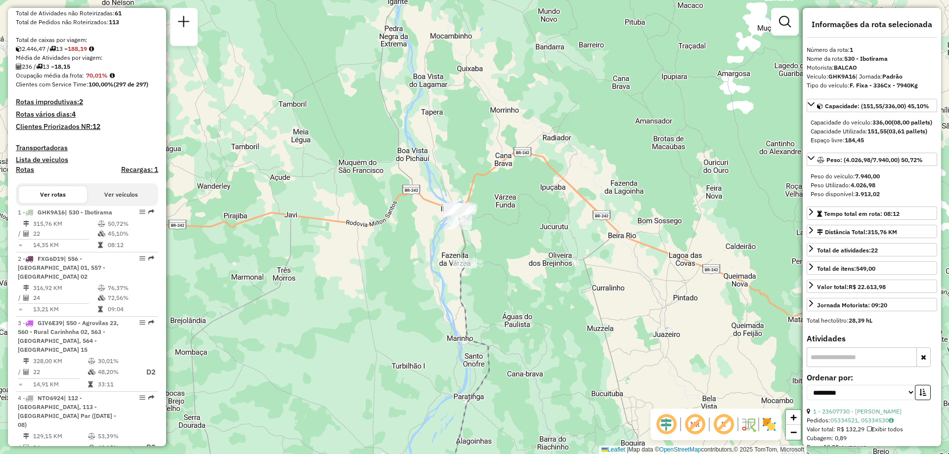
drag, startPoint x: 417, startPoint y: 161, endPoint x: 387, endPoint y: 338, distance: 179.9
click at [387, 338] on div "Janela de atendimento Grade de atendimento Capacidade Transportadoras Veículos …" at bounding box center [474, 227] width 949 height 454
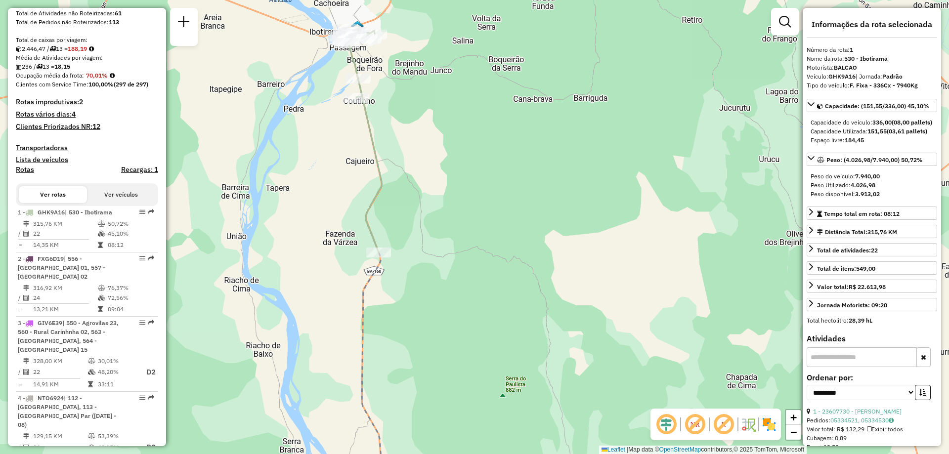
drag, startPoint x: 433, startPoint y: 184, endPoint x: 473, endPoint y: 212, distance: 48.9
click at [473, 212] on div "Janela de atendimento Grade de atendimento Capacidade Transportadoras Veículos …" at bounding box center [474, 227] width 949 height 454
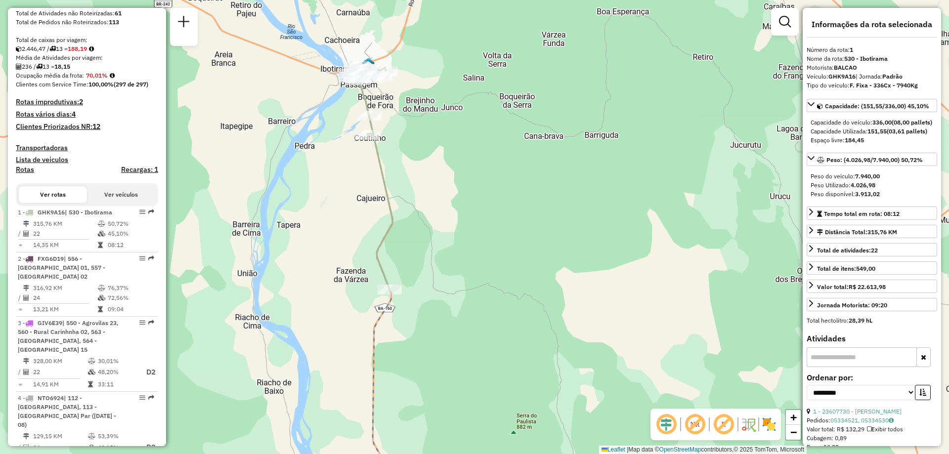
drag, startPoint x: 426, startPoint y: 120, endPoint x: 432, endPoint y: 150, distance: 30.8
click at [432, 150] on div "Janela de atendimento Grade de atendimento Capacidade Transportadoras Veículos …" at bounding box center [474, 227] width 949 height 454
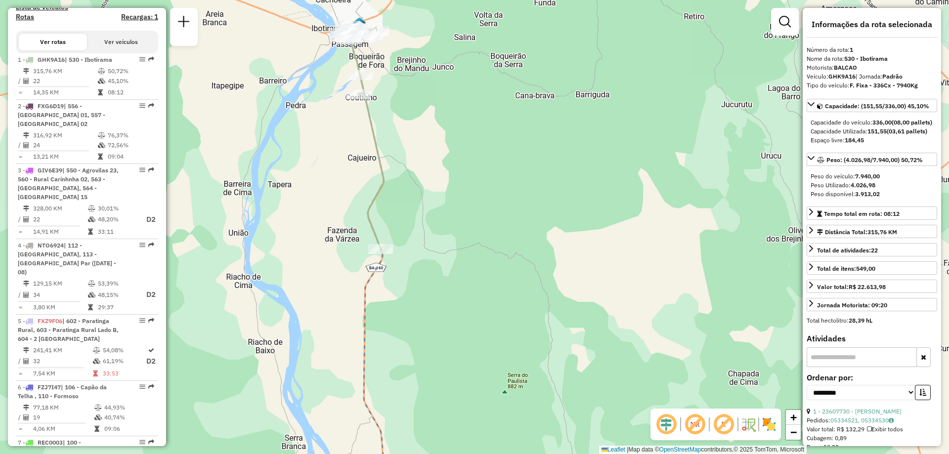
scroll to position [310, 0]
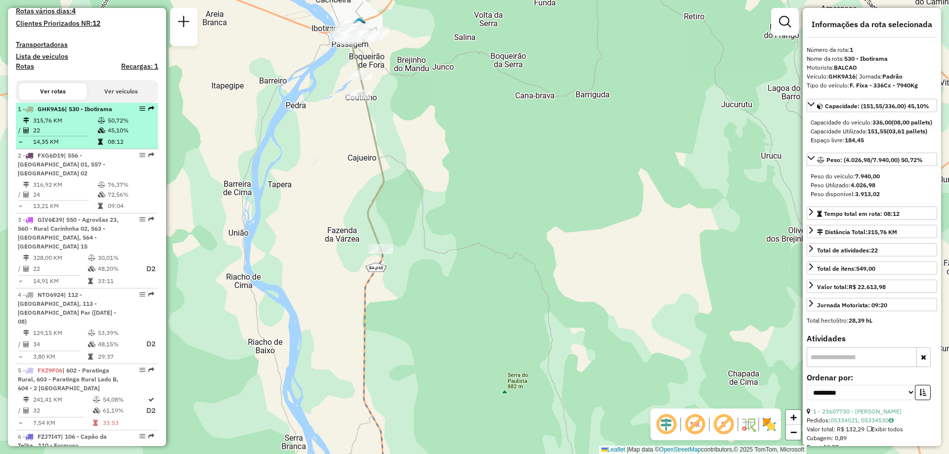
click at [78, 126] on td "315,76 KM" at bounding box center [65, 121] width 65 height 10
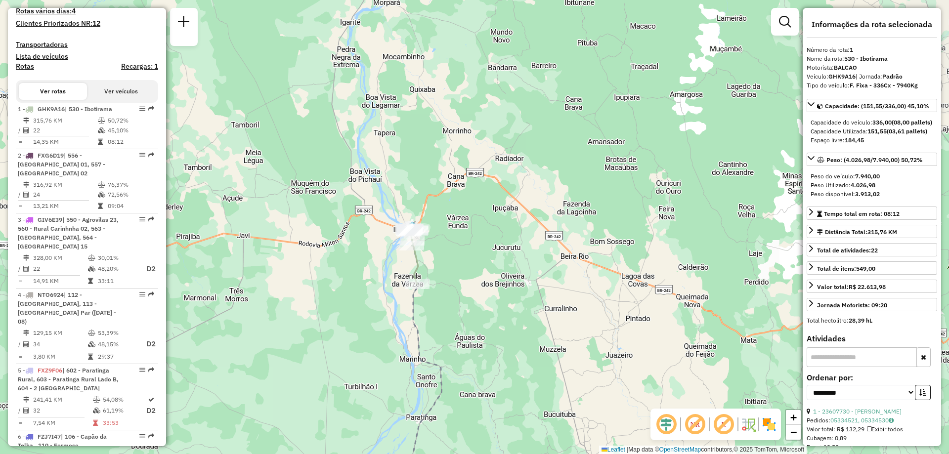
drag, startPoint x: 552, startPoint y: 112, endPoint x: 476, endPoint y: 316, distance: 217.5
click at [476, 316] on div "Janela de atendimento Grade de atendimento Capacidade Transportadoras Veículos …" at bounding box center [474, 227] width 949 height 454
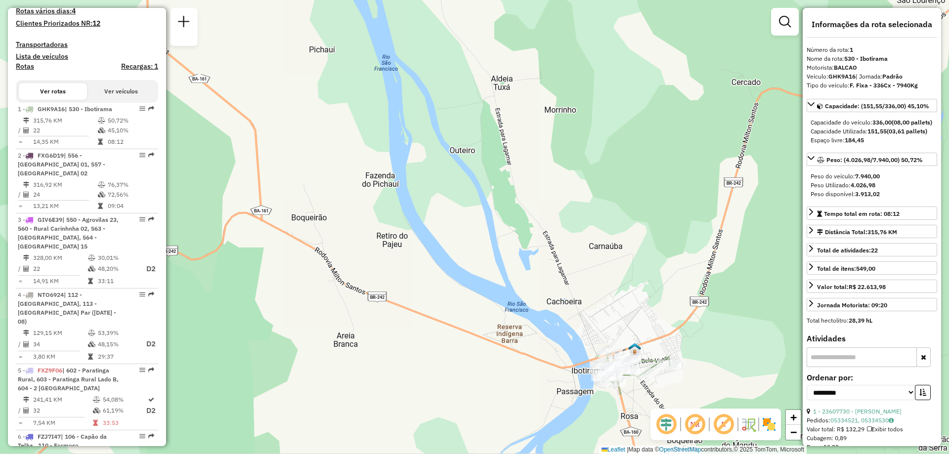
drag, startPoint x: 544, startPoint y: 294, endPoint x: 536, endPoint y: 181, distance: 113.4
click at [536, 181] on div "Janela de atendimento Grade de atendimento Capacidade Transportadoras Veículos …" at bounding box center [474, 227] width 949 height 454
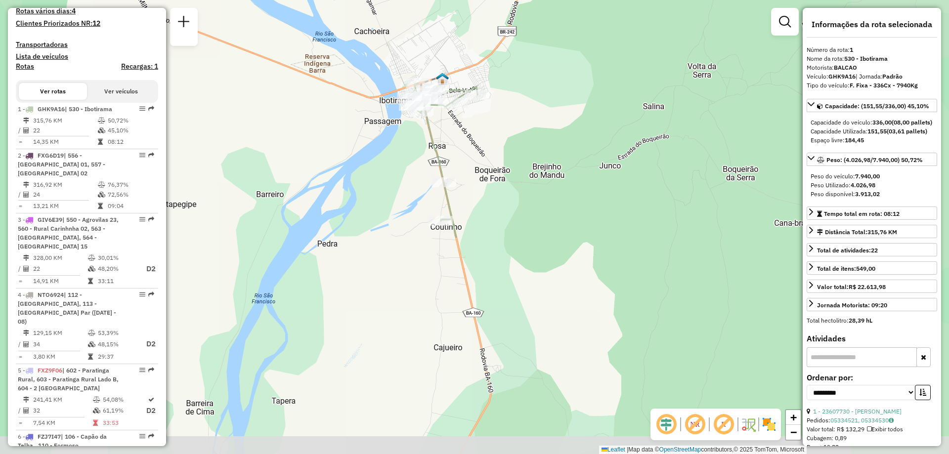
drag, startPoint x: 560, startPoint y: 309, endPoint x: 368, endPoint y: 46, distance: 325.4
click at [368, 46] on div "Janela de atendimento Grade de atendimento Capacidade Transportadoras Veículos …" at bounding box center [474, 227] width 949 height 454
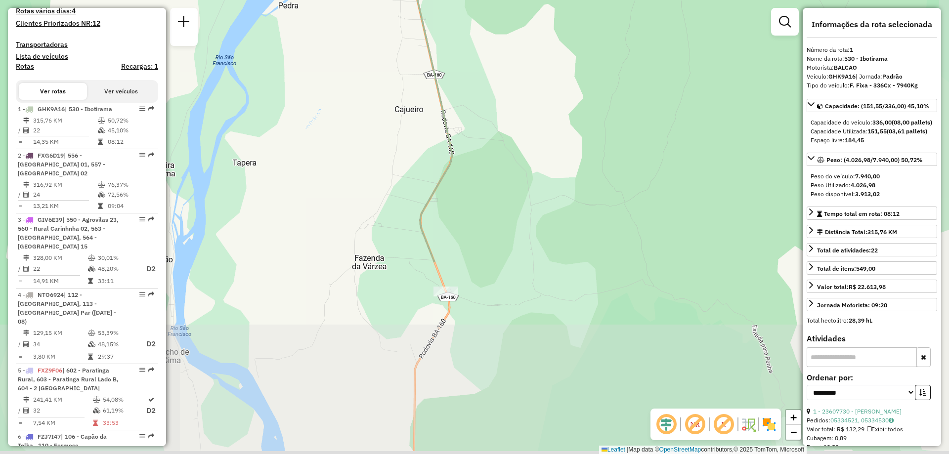
drag, startPoint x: 598, startPoint y: 279, endPoint x: 559, endPoint y: 33, distance: 249.1
click at [559, 33] on div "Janela de atendimento Grade de atendimento Capacidade Transportadoras Veículos …" at bounding box center [474, 227] width 949 height 454
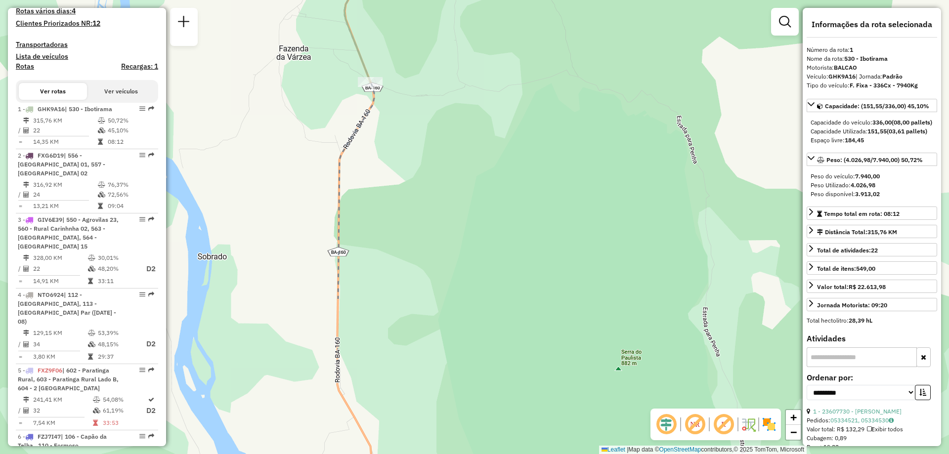
drag, startPoint x: 524, startPoint y: 278, endPoint x: 448, endPoint y: 77, distance: 214.4
click at [448, 77] on div "Janela de atendimento Grade de atendimento Capacidade Transportadoras Veículos …" at bounding box center [474, 227] width 949 height 454
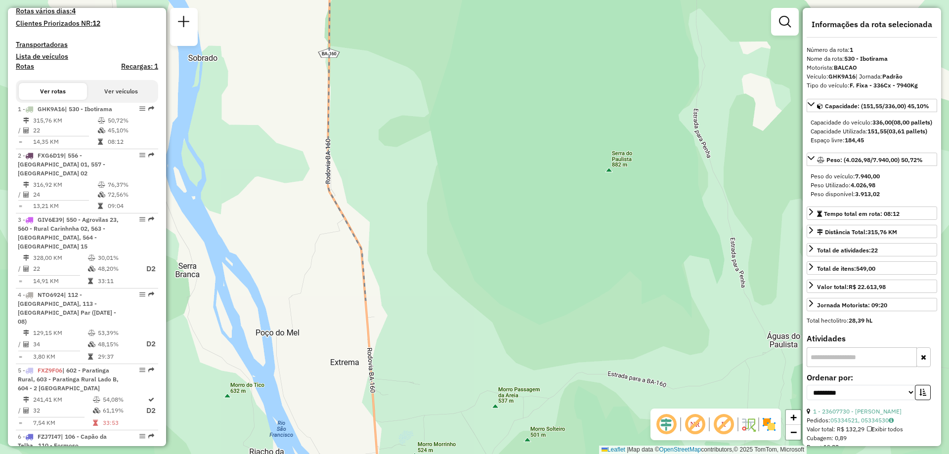
drag, startPoint x: 467, startPoint y: 255, endPoint x: 458, endPoint y: 57, distance: 198.4
click at [458, 57] on div "Janela de atendimento Grade de atendimento Capacidade Transportadoras Veículos …" at bounding box center [474, 227] width 949 height 454
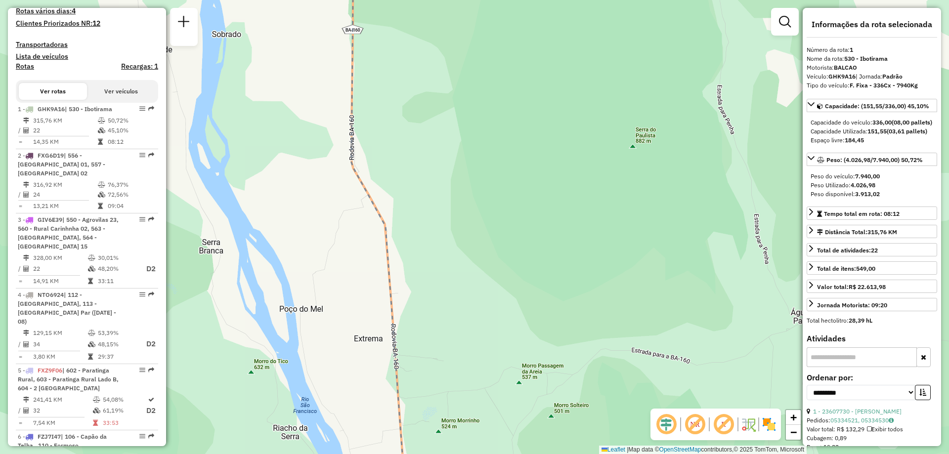
drag, startPoint x: 453, startPoint y: 408, endPoint x: 488, endPoint y: 473, distance: 74.3
click at [488, 454] on html "Aguarde... Pop-up bloqueado! Seu navegador bloqueou automáticamente a abertura …" at bounding box center [474, 227] width 949 height 454
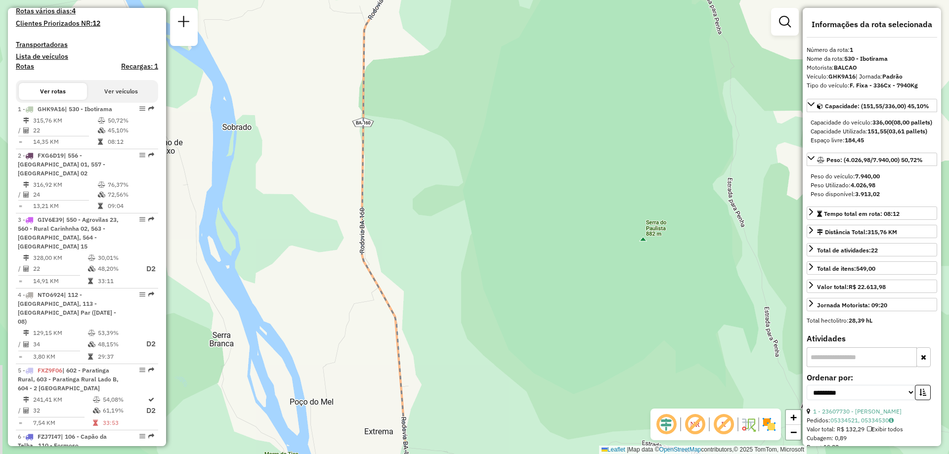
drag, startPoint x: 448, startPoint y: 207, endPoint x: 465, endPoint y: 346, distance: 140.4
click at [469, 357] on div "Janela de atendimento Grade de atendimento Capacidade Transportadoras Veículos …" at bounding box center [474, 227] width 949 height 454
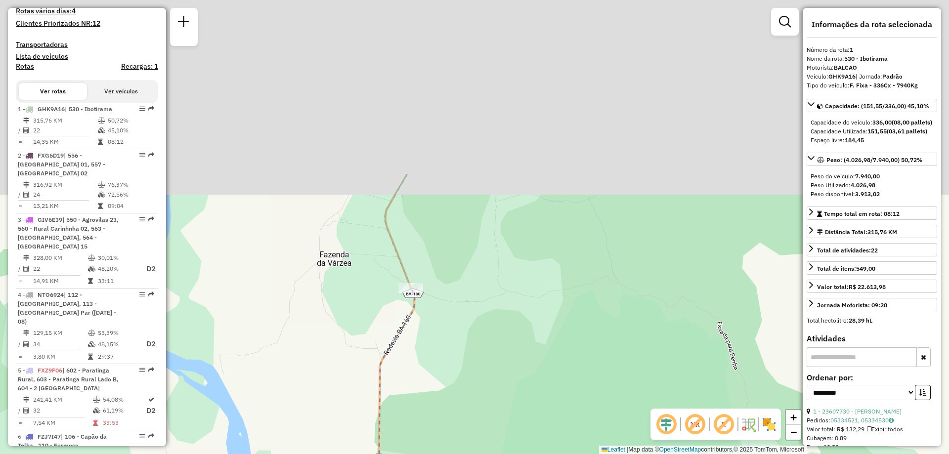
drag, startPoint x: 425, startPoint y: 159, endPoint x: 421, endPoint y: 303, distance: 143.9
click at [426, 377] on div "Janela de atendimento Grade de atendimento Capacidade Transportadoras Veículos …" at bounding box center [474, 227] width 949 height 454
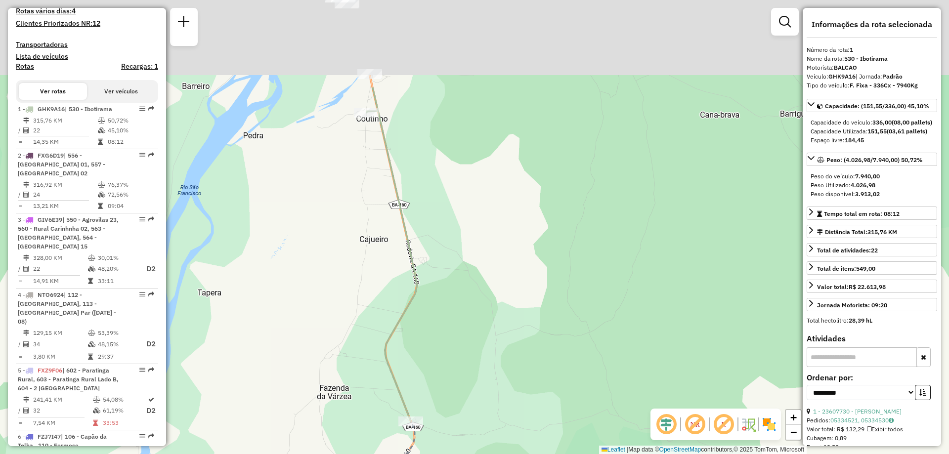
drag, startPoint x: 425, startPoint y: 194, endPoint x: 421, endPoint y: 366, distance: 172.0
click at [421, 366] on div "Janela de atendimento Grade de atendimento Capacidade Transportadoras Veículos …" at bounding box center [474, 227] width 949 height 454
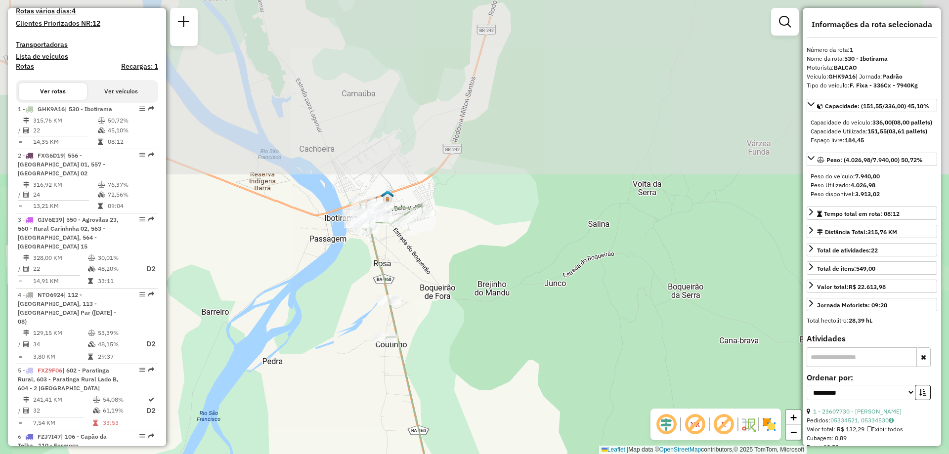
drag, startPoint x: 387, startPoint y: 152, endPoint x: 409, endPoint y: 339, distance: 188.5
click at [409, 339] on div "Janela de atendimento Grade de atendimento Capacidade Transportadoras Veículos …" at bounding box center [474, 227] width 949 height 454
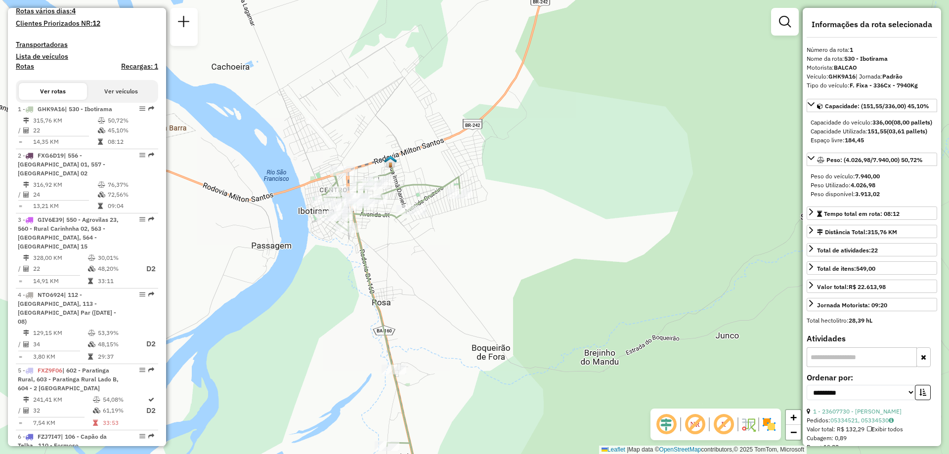
drag, startPoint x: 392, startPoint y: 218, endPoint x: 416, endPoint y: 254, distance: 42.8
click at [416, 254] on div "Janela de atendimento Grade de atendimento Capacidade Transportadoras Veículos …" at bounding box center [474, 227] width 949 height 454
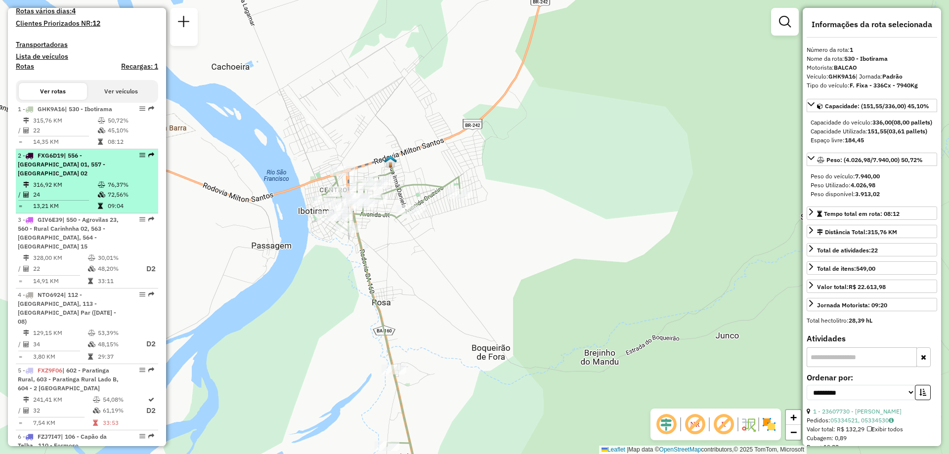
click at [88, 192] on td "24" at bounding box center [65, 195] width 65 height 10
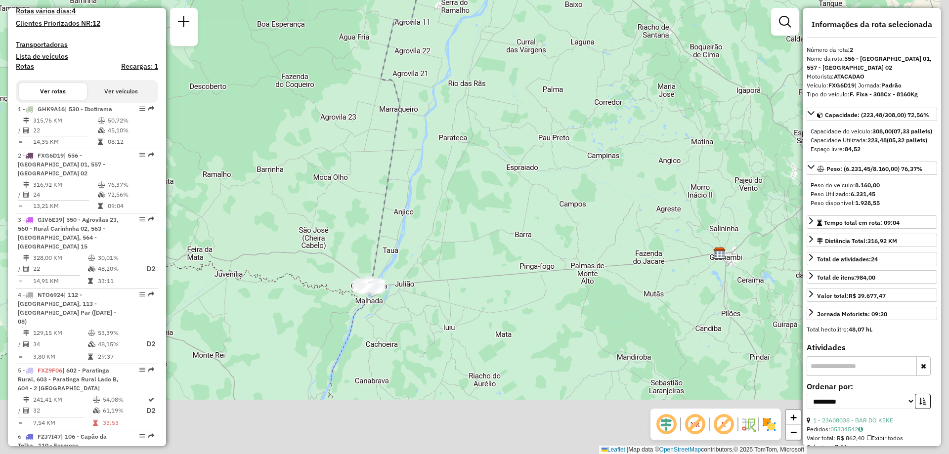
drag, startPoint x: 488, startPoint y: 333, endPoint x: 451, endPoint y: 183, distance: 154.1
click at [451, 183] on div "Janela de atendimento Grade de atendimento Capacidade Transportadoras Veículos …" at bounding box center [474, 227] width 949 height 454
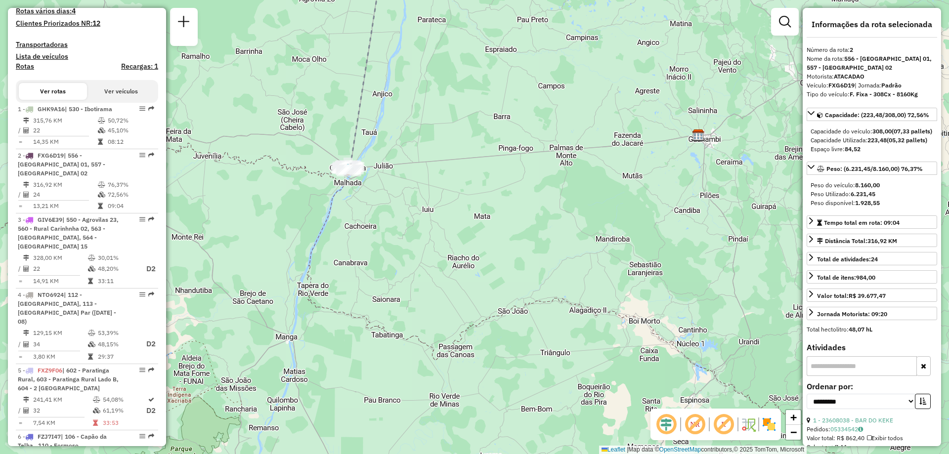
drag, startPoint x: 460, startPoint y: 345, endPoint x: 440, endPoint y: 243, distance: 104.2
click at [440, 243] on div "Janela de atendimento Grade de atendimento Capacidade Transportadoras Veículos …" at bounding box center [474, 227] width 949 height 454
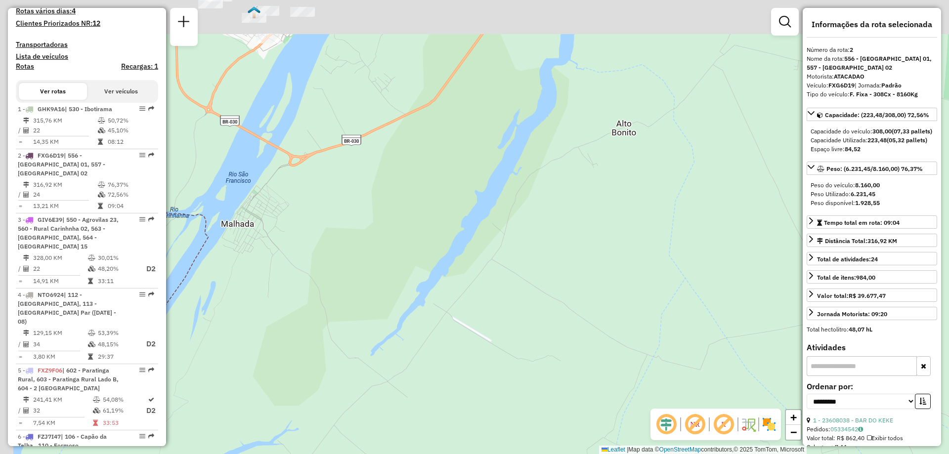
drag, startPoint x: 324, startPoint y: 141, endPoint x: 431, endPoint y: 294, distance: 186.2
click at [431, 294] on div "Janela de atendimento Grade de atendimento Capacidade Transportadoras Veículos …" at bounding box center [474, 227] width 949 height 454
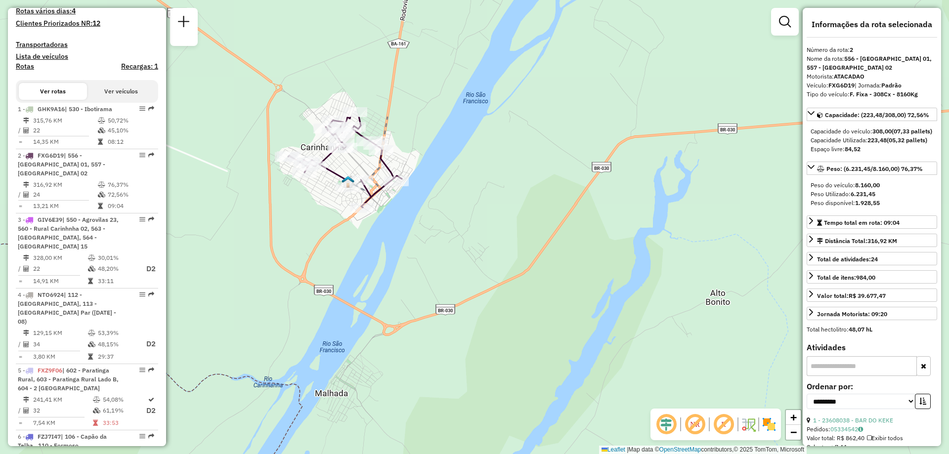
drag, startPoint x: 326, startPoint y: 109, endPoint x: 413, endPoint y: 256, distance: 170.6
click at [416, 271] on div "Janela de atendimento Grade de atendimento Capacidade Transportadoras Veículos …" at bounding box center [474, 227] width 949 height 454
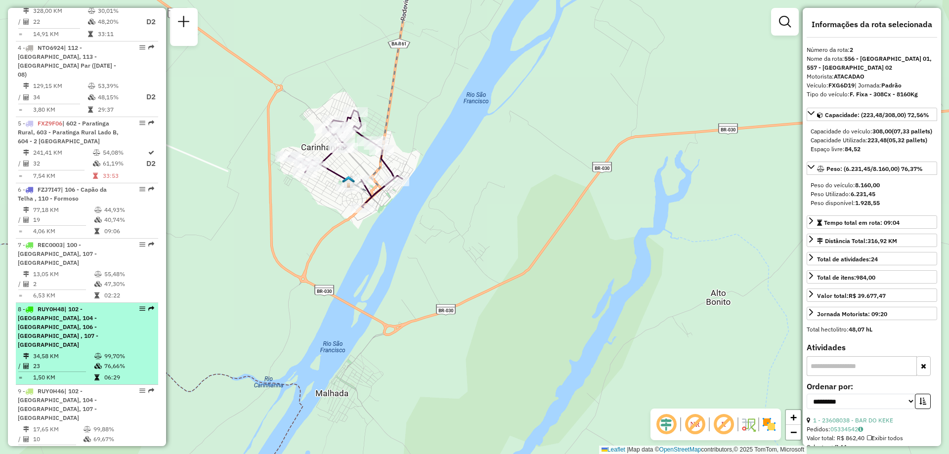
scroll to position [459, 0]
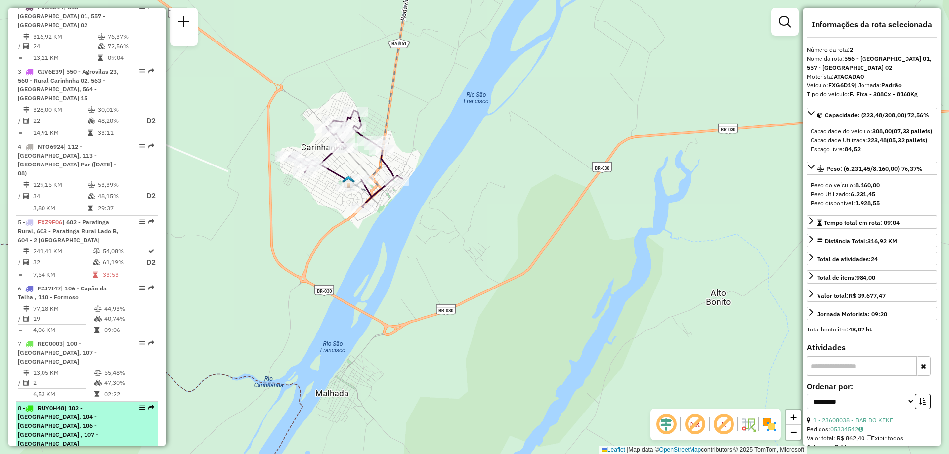
click at [57, 404] on span "RUY0H48" at bounding box center [51, 407] width 27 height 7
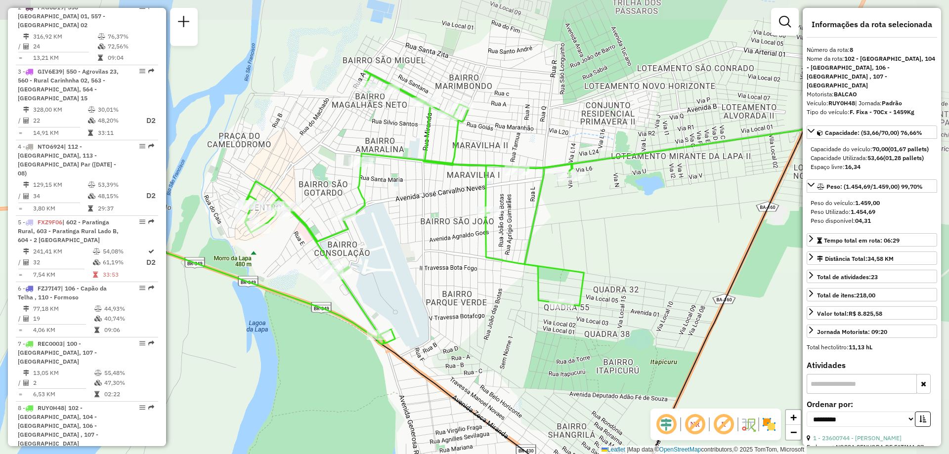
drag, startPoint x: 460, startPoint y: 230, endPoint x: 429, endPoint y: 277, distance: 56.3
click at [429, 277] on div "Janela de atendimento Grade de atendimento Capacidade Transportadoras Veículos …" at bounding box center [474, 227] width 949 height 454
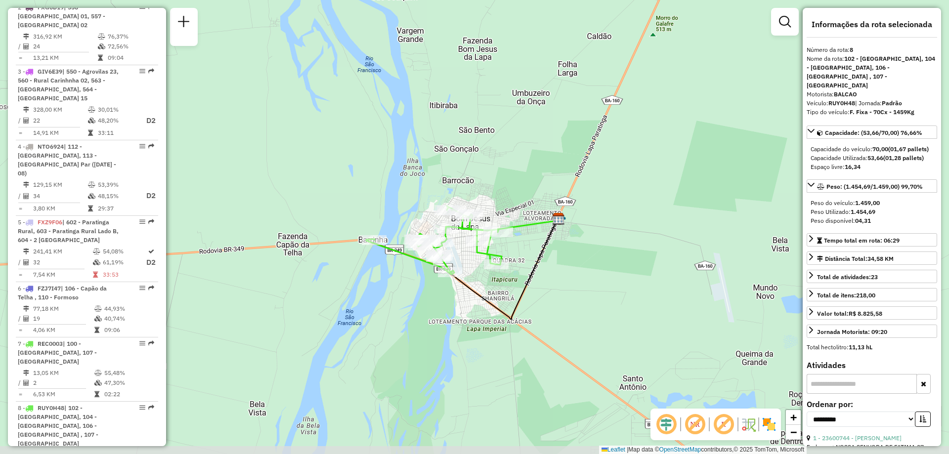
drag, startPoint x: 301, startPoint y: 290, endPoint x: 333, endPoint y: 272, distance: 36.7
click at [333, 272] on div "Janela de atendimento Grade de atendimento Capacidade Transportadoras Veículos …" at bounding box center [474, 227] width 949 height 454
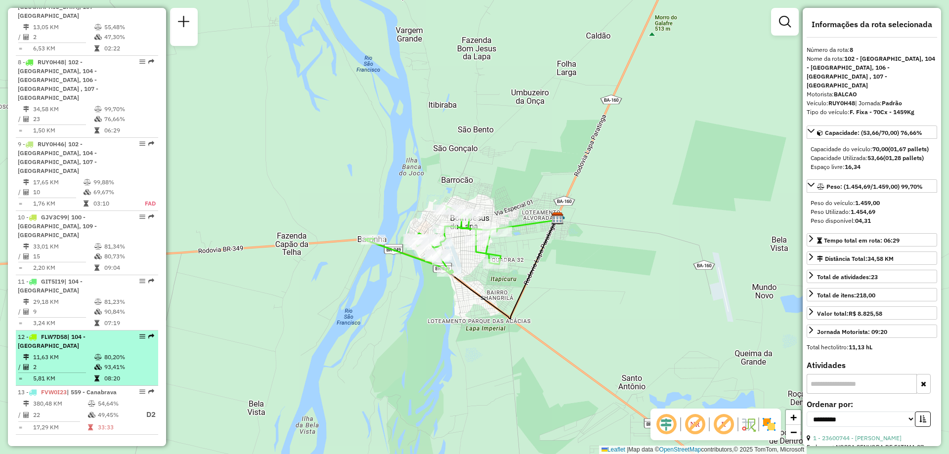
scroll to position [755, 0]
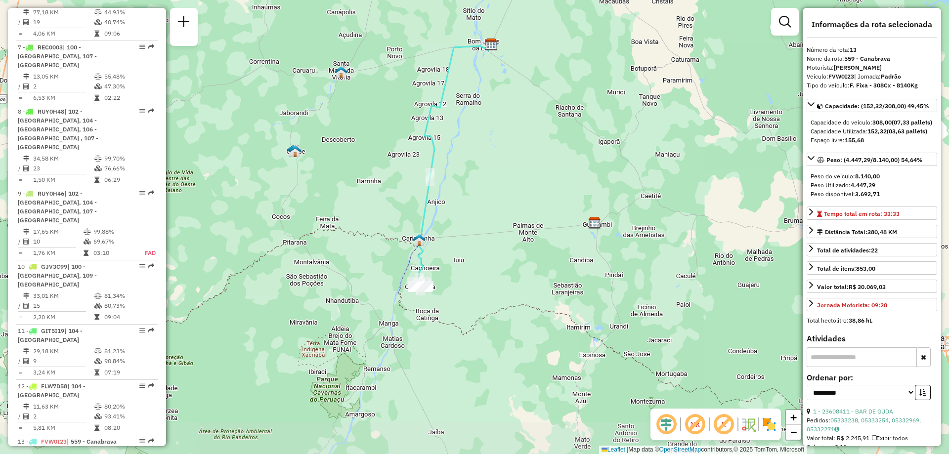
drag, startPoint x: 499, startPoint y: 346, endPoint x: 478, endPoint y: 284, distance: 65.2
click at [478, 284] on div "Janela de atendimento Grade de atendimento Capacidade Transportadoras Veículos …" at bounding box center [474, 227] width 949 height 454
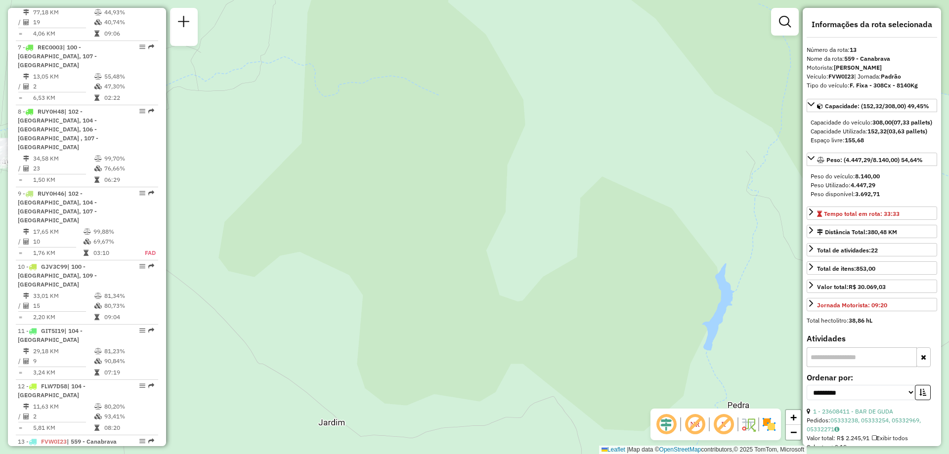
drag, startPoint x: 388, startPoint y: 233, endPoint x: 432, endPoint y: 251, distance: 47.3
click at [432, 251] on div "Janela de atendimento Grade de atendimento Capacidade Transportadoras Veículos …" at bounding box center [474, 227] width 949 height 454
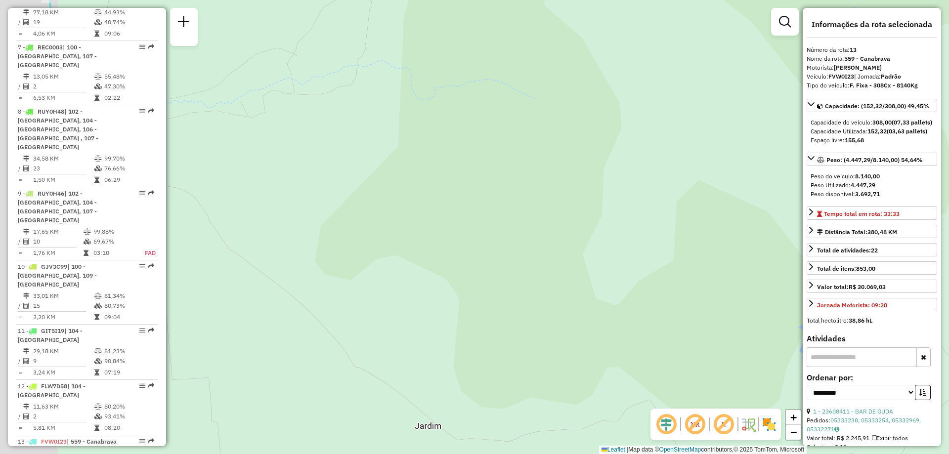
drag, startPoint x: 369, startPoint y: 227, endPoint x: 507, endPoint y: 223, distance: 138.4
click at [505, 223] on div "Janela de atendimento Grade de atendimento Capacidade Transportadoras Veículos …" at bounding box center [474, 227] width 949 height 454
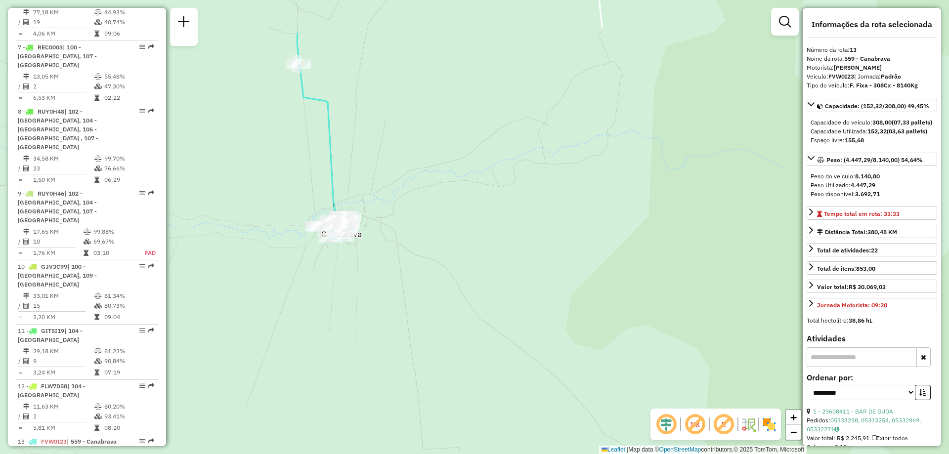
drag, startPoint x: 261, startPoint y: 222, endPoint x: 459, endPoint y: 300, distance: 212.0
click at [459, 300] on div "Janela de atendimento Grade de atendimento Capacidade Transportadoras Veículos …" at bounding box center [474, 227] width 949 height 454
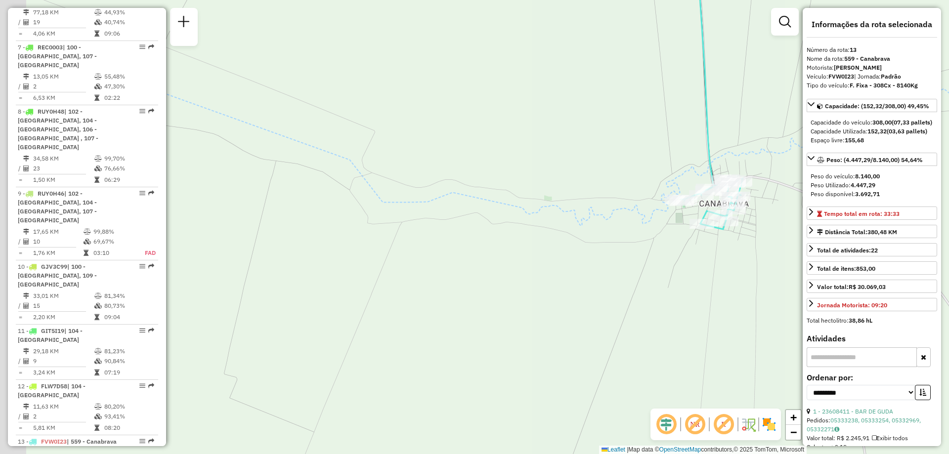
drag, startPoint x: 247, startPoint y: 302, endPoint x: 635, endPoint y: 306, distance: 388.9
click at [635, 305] on div "Janela de atendimento Grade de atendimento Capacidade Transportadoras Veículos …" at bounding box center [474, 227] width 949 height 454
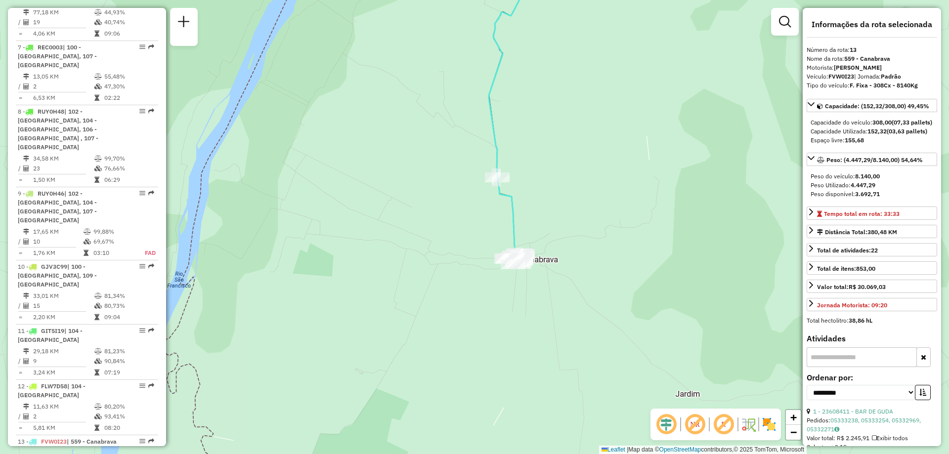
drag, startPoint x: 604, startPoint y: 281, endPoint x: 498, endPoint y: 277, distance: 105.8
click at [498, 277] on div "Janela de atendimento Grade de atendimento Capacidade Transportadoras Veículos …" at bounding box center [474, 227] width 949 height 454
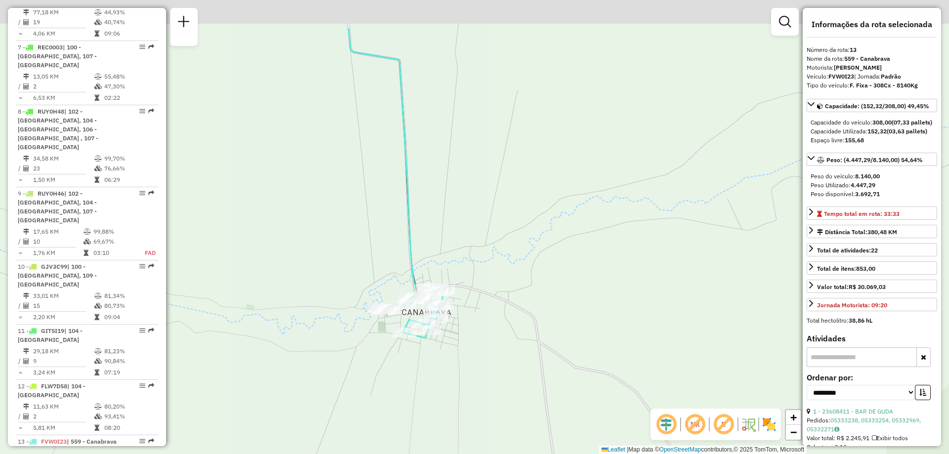
drag, startPoint x: 438, startPoint y: 193, endPoint x: 500, endPoint y: 288, distance: 112.9
click at [500, 288] on div "Janela de atendimento Grade de atendimento Capacidade Transportadoras Veículos …" at bounding box center [474, 227] width 949 height 454
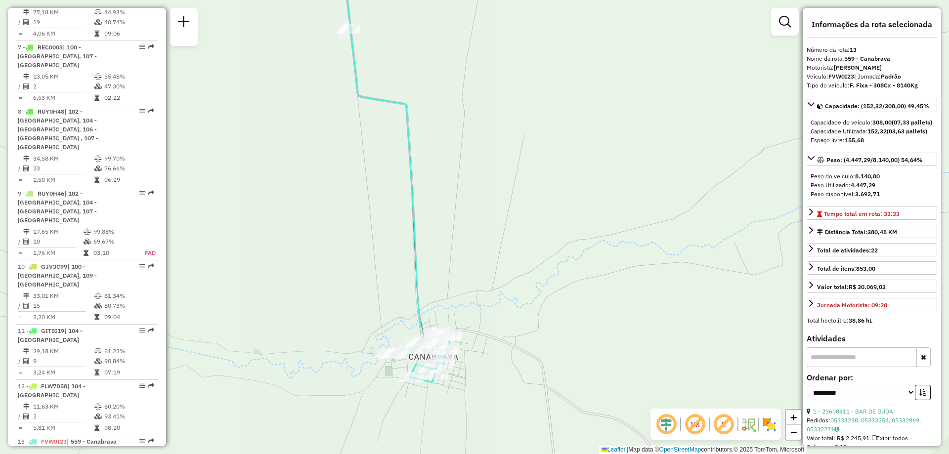
drag, startPoint x: 444, startPoint y: 146, endPoint x: 442, endPoint y: 170, distance: 24.3
click at [442, 170] on div "Janela de atendimento Grade de atendimento Capacidade Transportadoras Veículos …" at bounding box center [474, 227] width 949 height 454
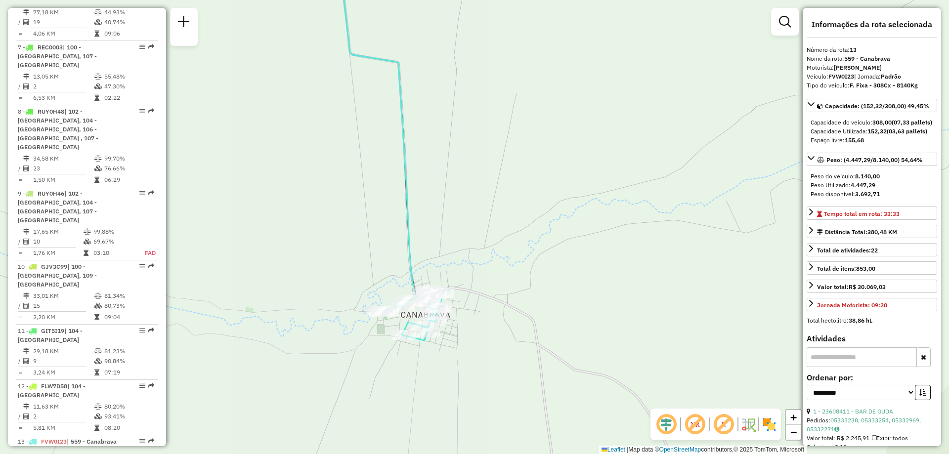
drag, startPoint x: 492, startPoint y: 183, endPoint x: 483, endPoint y: 124, distance: 60.4
click at [483, 124] on div "Janela de atendimento Grade de atendimento Capacidade Transportadoras Veículos …" at bounding box center [474, 227] width 949 height 454
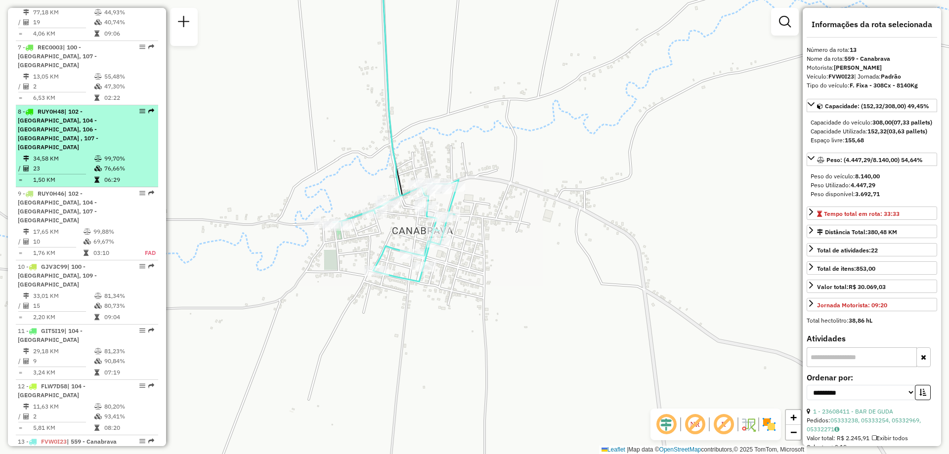
scroll to position [508, 0]
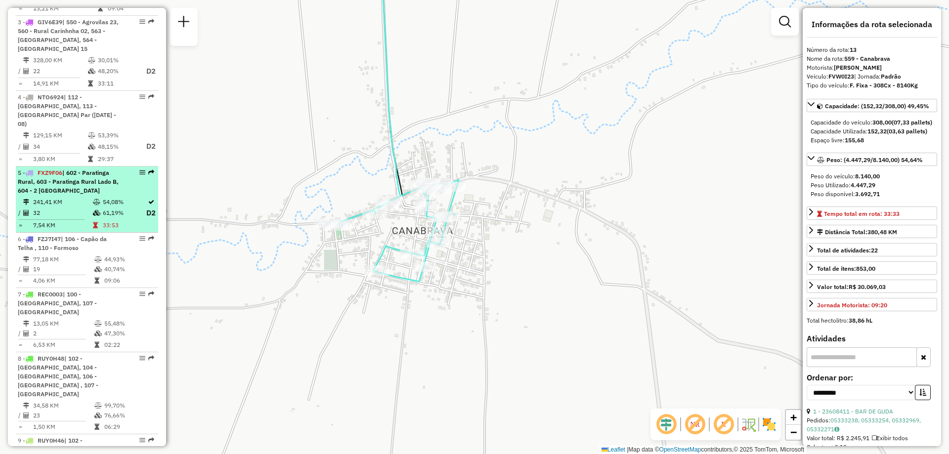
click at [59, 197] on td "241,41 KM" at bounding box center [63, 202] width 60 height 10
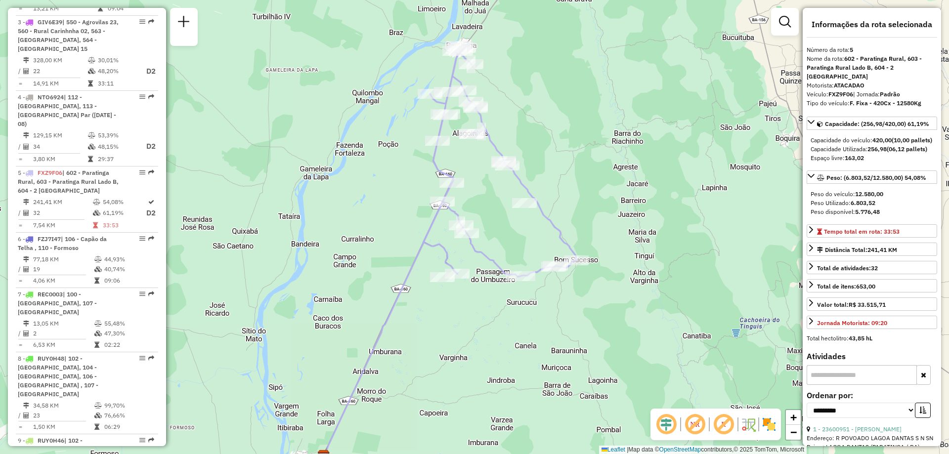
drag, startPoint x: 556, startPoint y: 290, endPoint x: 531, endPoint y: 313, distance: 34.2
click at [531, 313] on div "Janela de atendimento Grade de atendimento Capacidade Transportadoras Veículos …" at bounding box center [474, 227] width 949 height 454
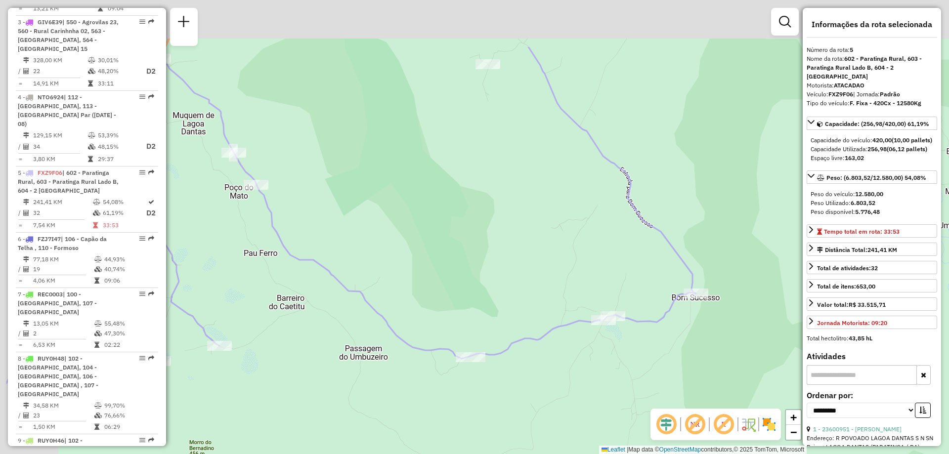
drag, startPoint x: 316, startPoint y: 291, endPoint x: 428, endPoint y: 391, distance: 150.4
click at [428, 391] on div "Janela de atendimento Grade de atendimento Capacidade Transportadoras Veículos …" at bounding box center [474, 227] width 949 height 454
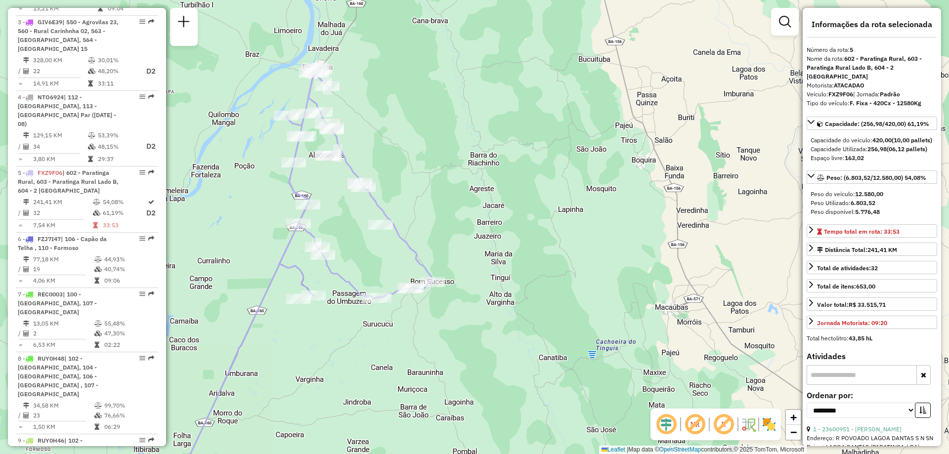
drag, startPoint x: 246, startPoint y: 229, endPoint x: 264, endPoint y: 286, distance: 60.3
click at [264, 286] on icon at bounding box center [238, 350] width 119 height 254
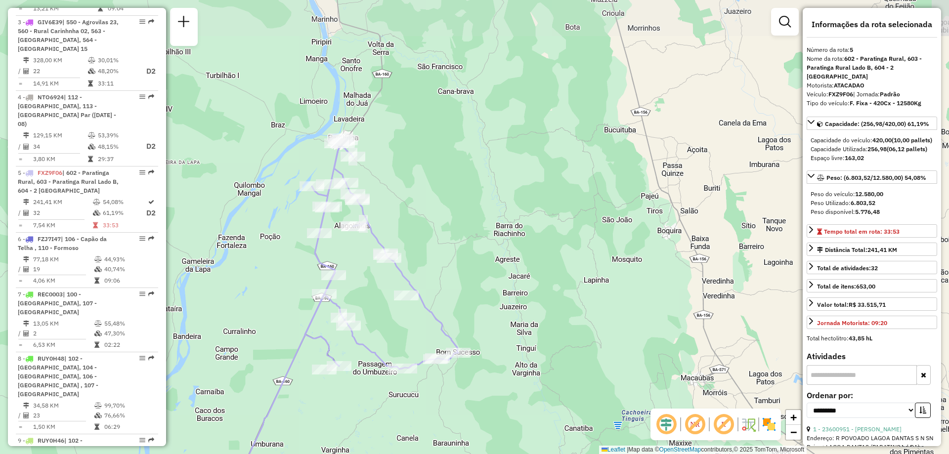
drag, startPoint x: 343, startPoint y: 237, endPoint x: 369, endPoint y: 308, distance: 75.7
click at [369, 308] on div "Janela de atendimento Grade de atendimento Capacidade Transportadoras Veículos …" at bounding box center [474, 227] width 949 height 454
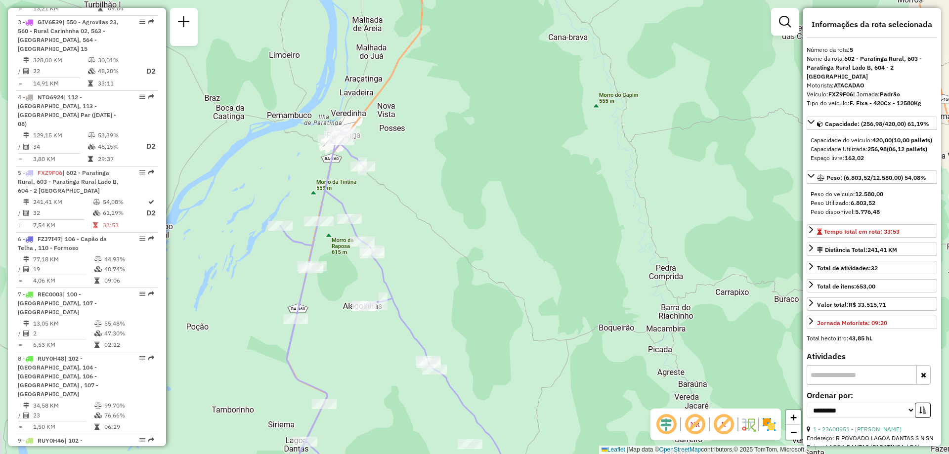
drag, startPoint x: 374, startPoint y: 121, endPoint x: 392, endPoint y: 202, distance: 83.4
click at [392, 202] on div "Janela de atendimento Grade de atendimento Capacidade Transportadoras Veículos …" at bounding box center [474, 227] width 949 height 454
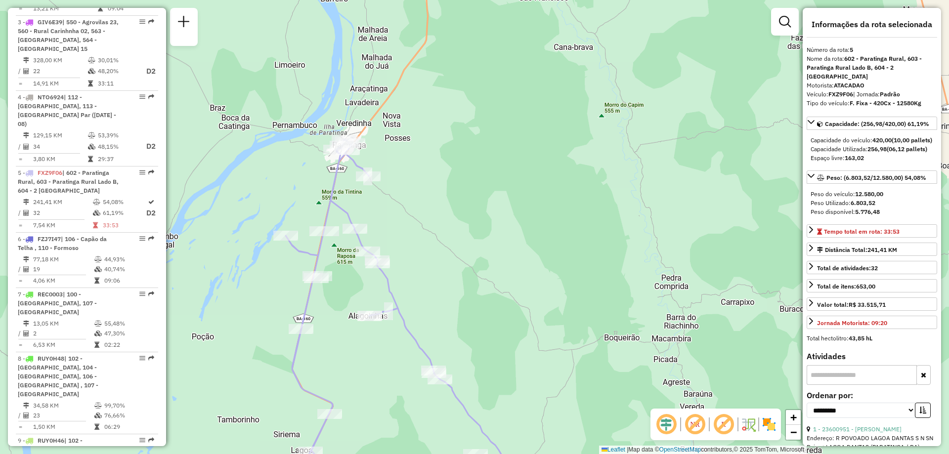
drag, startPoint x: 381, startPoint y: 121, endPoint x: 386, endPoint y: 130, distance: 11.3
click at [386, 130] on div "Janela de atendimento Grade de atendimento Capacidade Transportadoras Veículos …" at bounding box center [474, 227] width 949 height 454
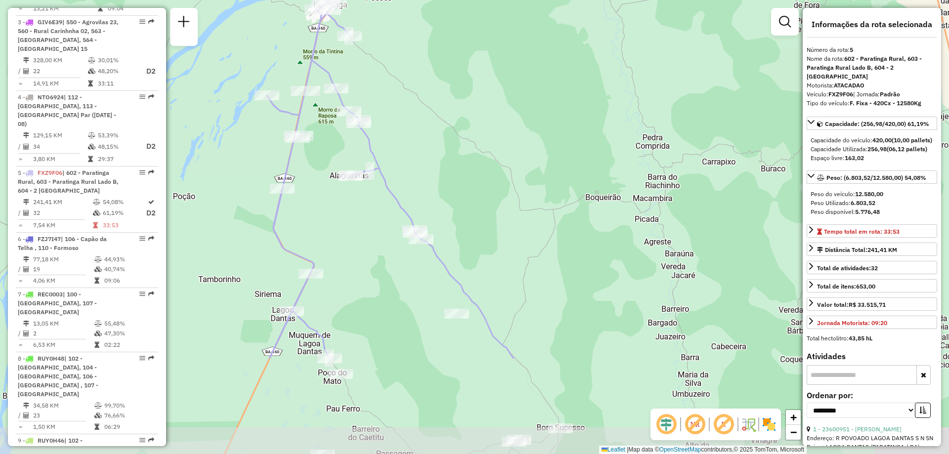
drag, startPoint x: 438, startPoint y: 210, endPoint x: 418, endPoint y: 69, distance: 142.7
click at [418, 69] on div "Janela de atendimento Grade de atendimento Capacidade Transportadoras Veículos …" at bounding box center [474, 227] width 949 height 454
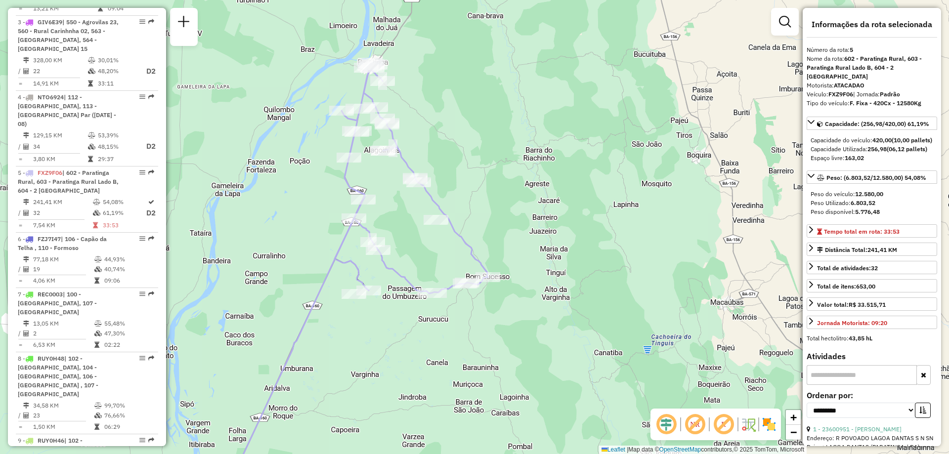
drag, startPoint x: 432, startPoint y: 122, endPoint x: 433, endPoint y: 143, distance: 21.3
click at [433, 143] on div "Janela de atendimento Grade de atendimento Capacidade Transportadoras Veículos …" at bounding box center [474, 227] width 949 height 454
click at [477, 335] on div "Janela de atendimento Grade de atendimento Capacidade Transportadoras Veículos …" at bounding box center [474, 227] width 949 height 454
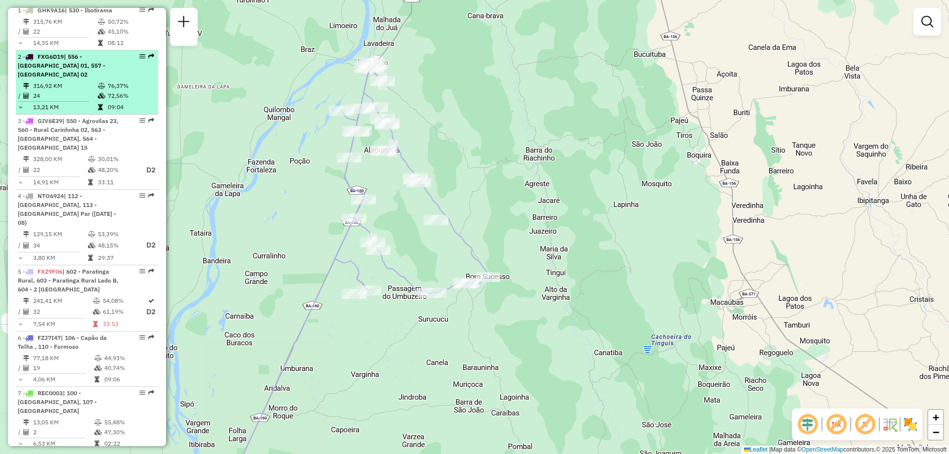
scroll to position [360, 0]
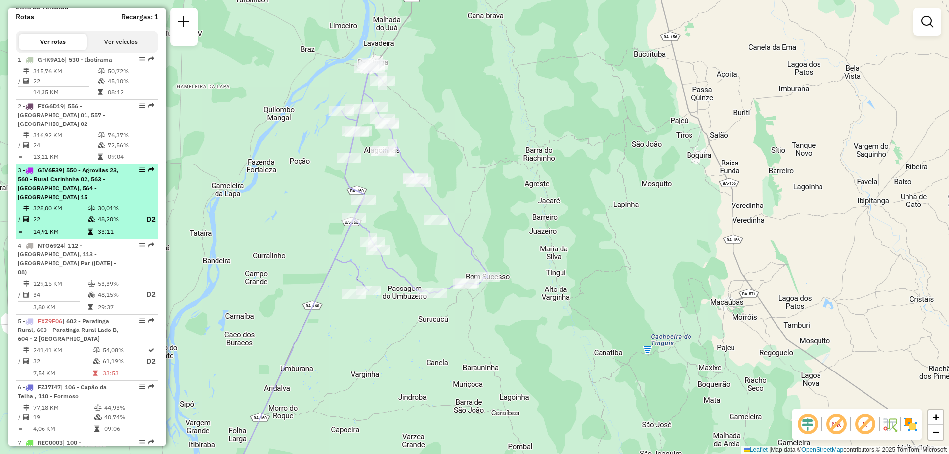
click at [48, 177] on span "| 550 - Agrovilas 23, 560 - Rural Carinhnha 02, 563 - Barra da Parateca, 564 - …" at bounding box center [68, 184] width 101 height 34
select select "**********"
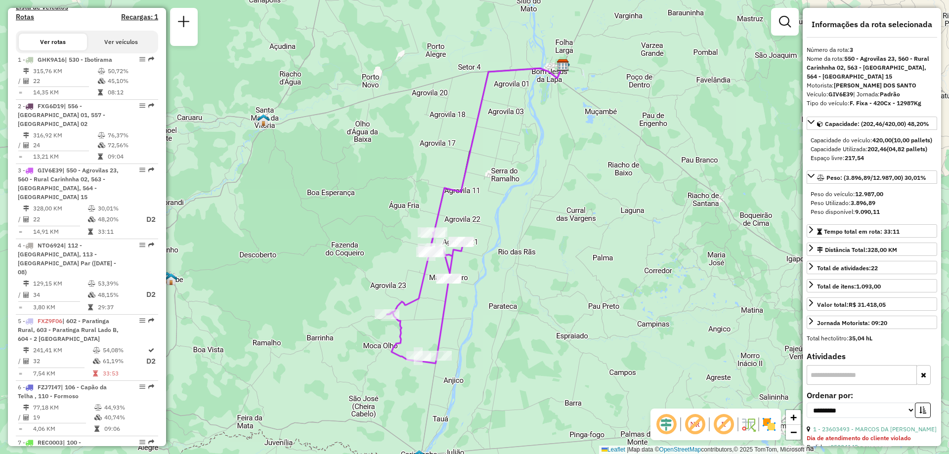
drag, startPoint x: 512, startPoint y: 267, endPoint x: 513, endPoint y: 254, distance: 12.9
click at [513, 254] on div "Janela de atendimento Grade de atendimento Capacidade Transportadoras Veículos …" at bounding box center [474, 227] width 949 height 454
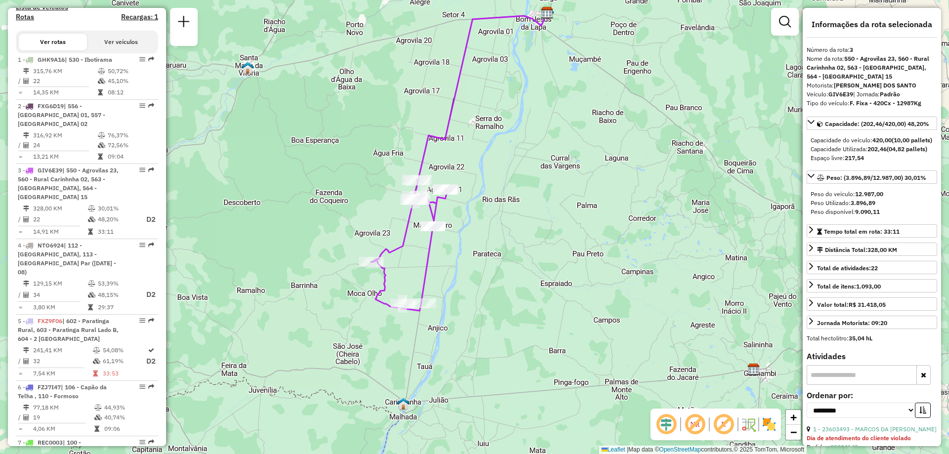
drag, startPoint x: 524, startPoint y: 375, endPoint x: 508, endPoint y: 322, distance: 54.7
click at [508, 322] on div "Janela de atendimento Grade de atendimento Capacidade Transportadoras Veículos …" at bounding box center [474, 227] width 949 height 454
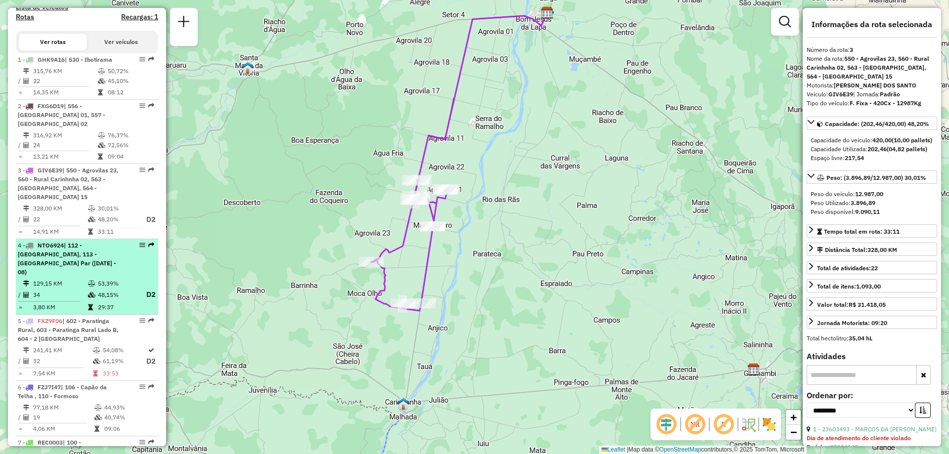
click at [85, 269] on li "4 - NTO6924 | 112 - Serra do Ramalho, 113 - Agrovilla Par (02 - 04 - 06 - 08) 1…" at bounding box center [87, 277] width 142 height 76
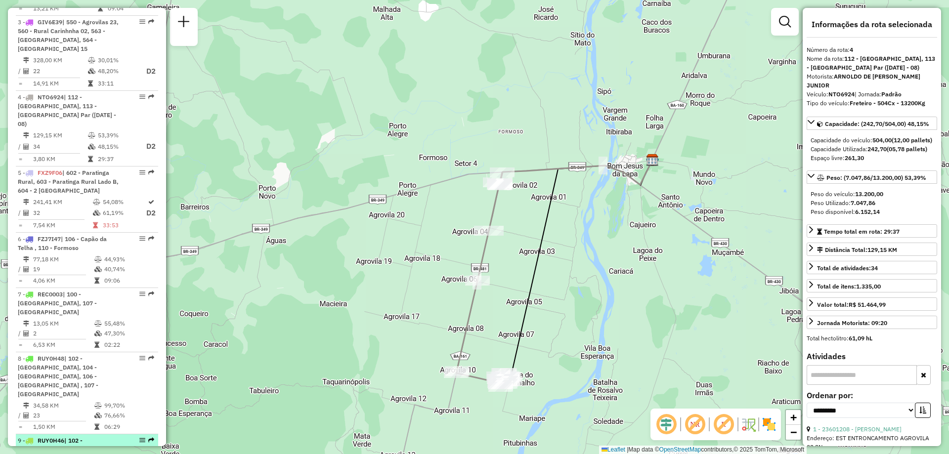
scroll to position [459, 0]
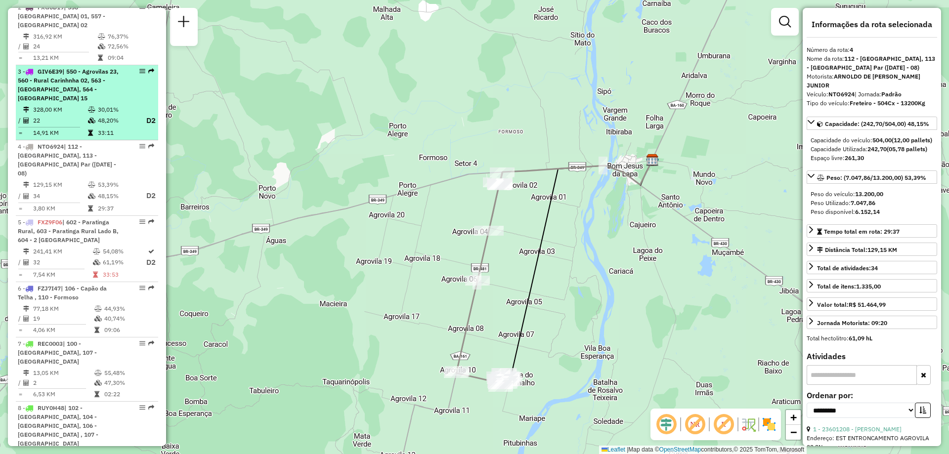
click at [61, 77] on span "| 550 - Agrovilas 23, 560 - Rural Carinhnha 02, 563 - Barra da Parateca, 564 - …" at bounding box center [68, 85] width 101 height 34
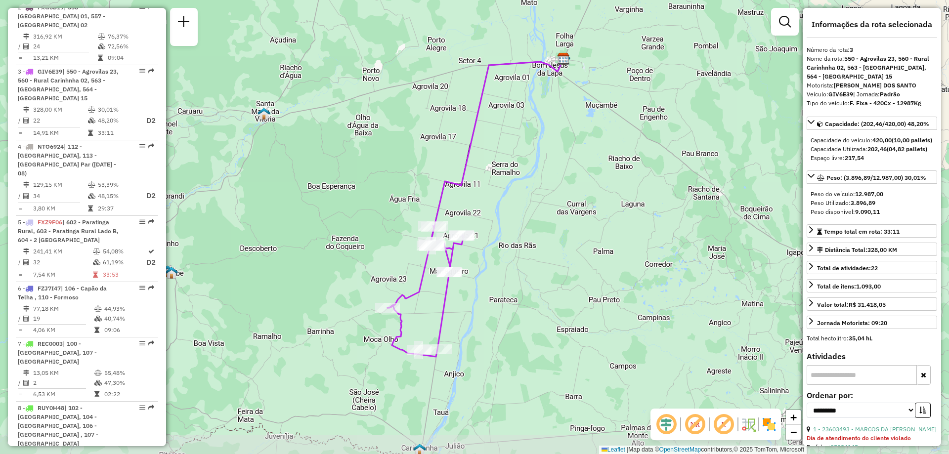
drag, startPoint x: 487, startPoint y: 347, endPoint x: 488, endPoint y: 320, distance: 27.2
click at [488, 320] on div "Janela de atendimento Grade de atendimento Capacidade Transportadoras Veículos …" at bounding box center [474, 227] width 949 height 454
